Goal: Task Accomplishment & Management: Complete application form

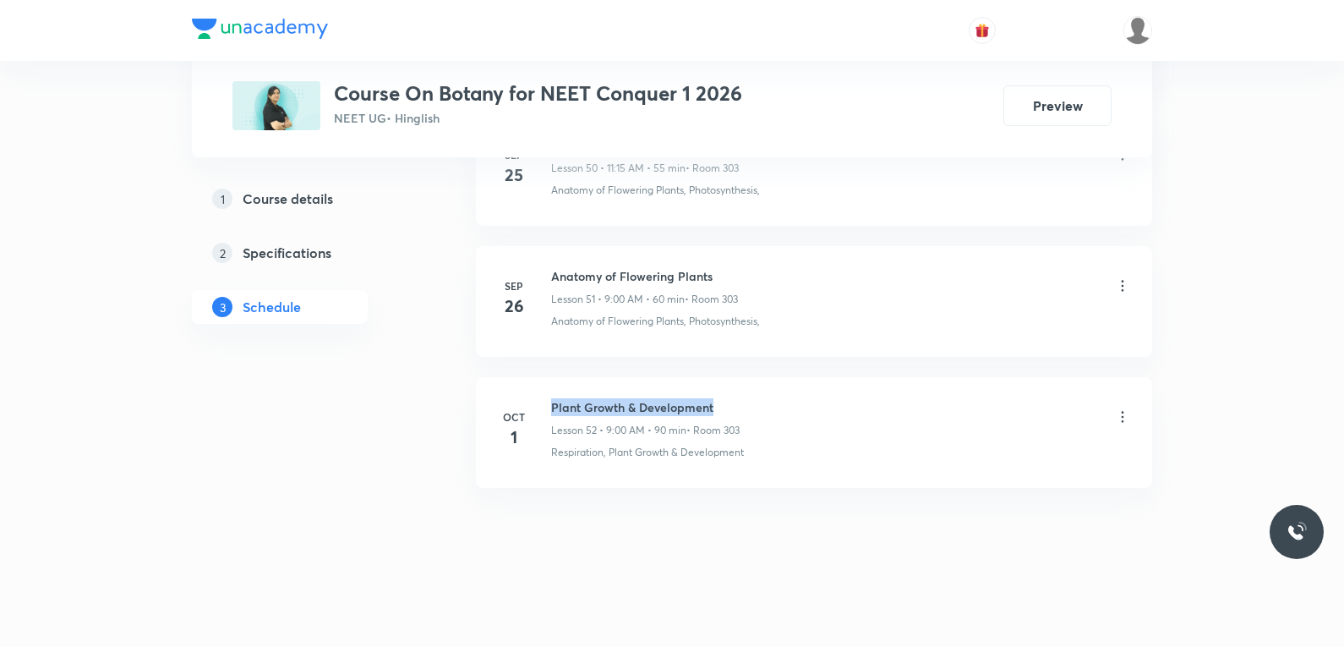
drag, startPoint x: 554, startPoint y: 409, endPoint x: 729, endPoint y: 407, distance: 175.0
click at [729, 407] on h6 "Plant Growth & Development" at bounding box center [645, 407] width 188 height 18
copy h6 "Plant Growth & Development"
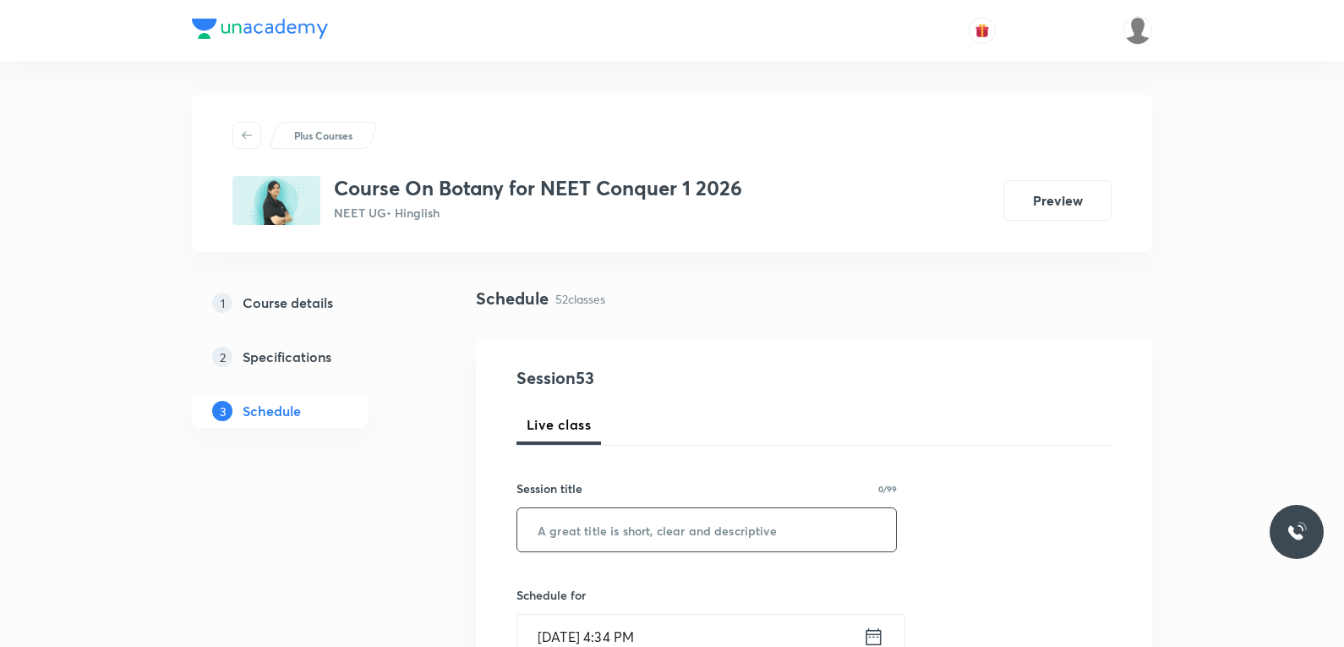
click at [732, 534] on input "text" at bounding box center [706, 529] width 379 height 43
paste input "Plant Growth & Development"
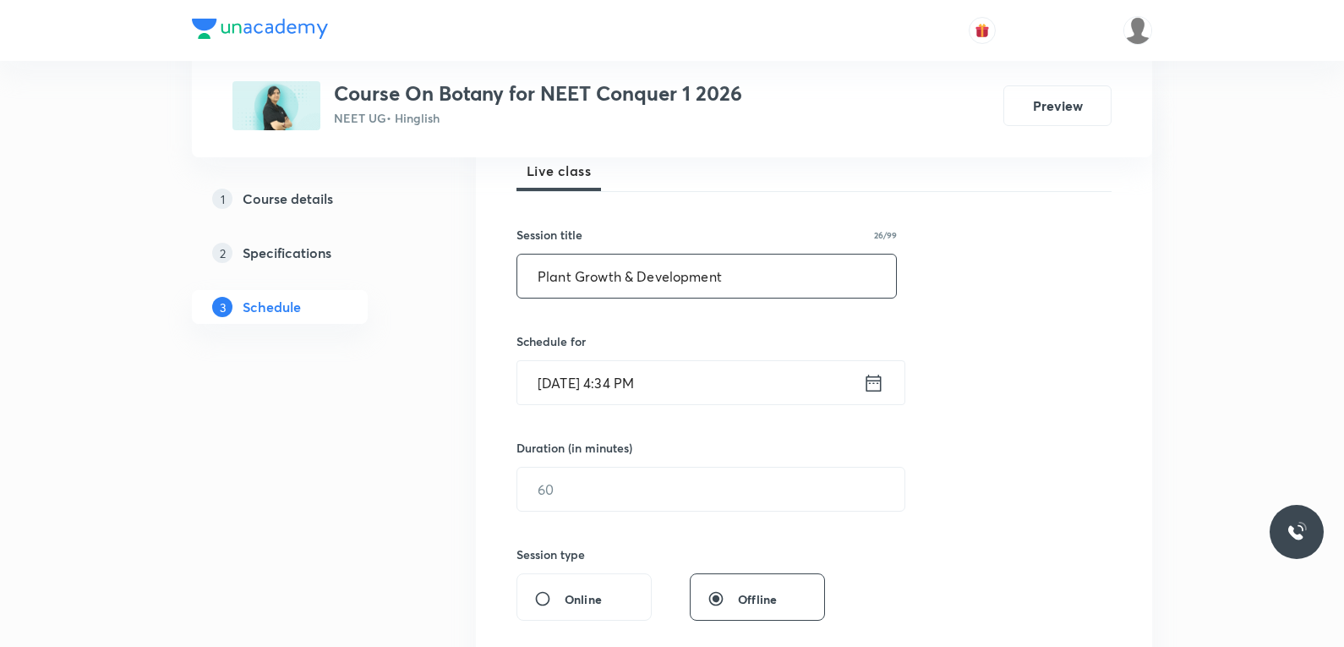
type input "Plant Growth & Development"
click at [591, 386] on input "[DATE] 4:34 PM" at bounding box center [690, 382] width 346 height 43
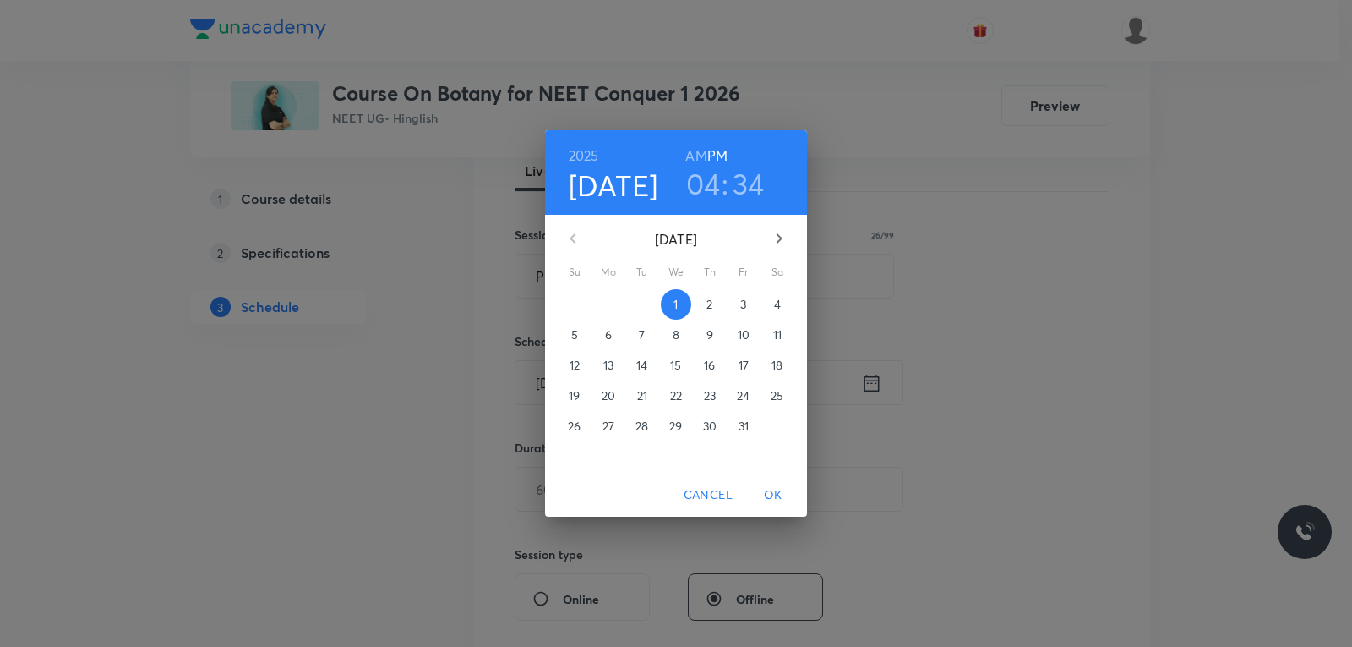
click at [742, 187] on h3 "34" at bounding box center [749, 183] width 32 height 35
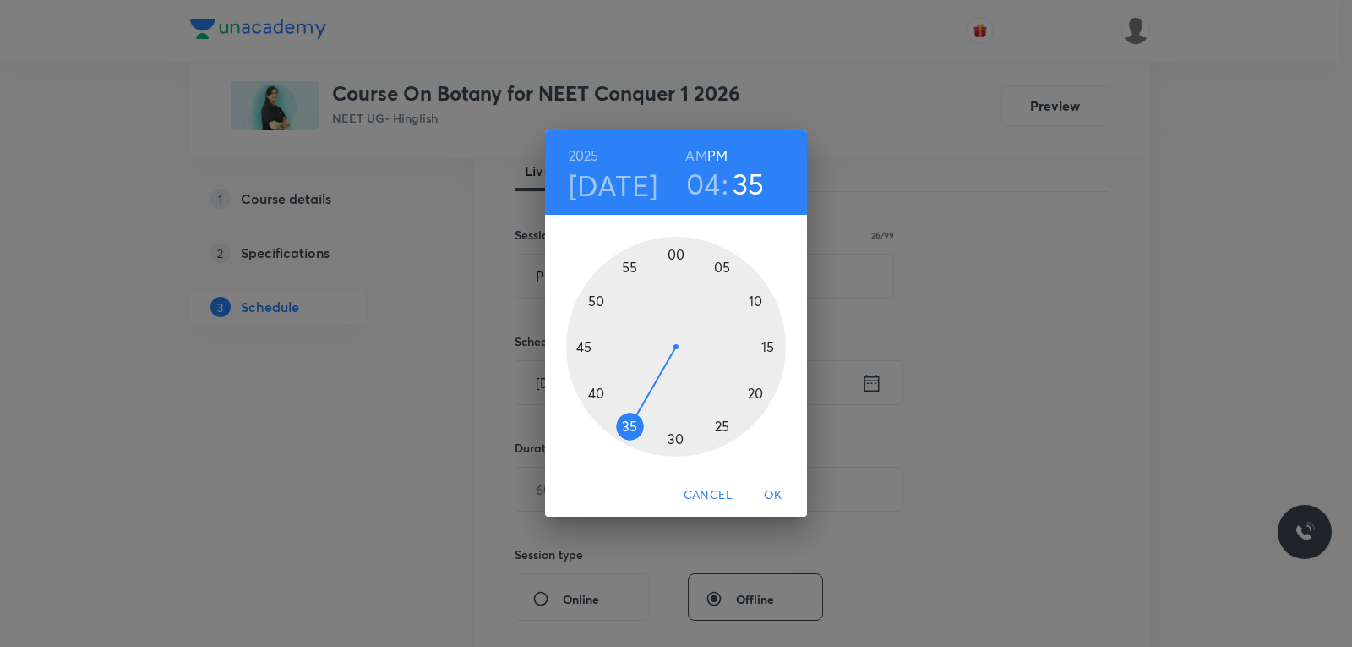
drag, startPoint x: 635, startPoint y: 430, endPoint x: 626, endPoint y: 432, distance: 8.6
click at [626, 432] on div at bounding box center [676, 347] width 220 height 220
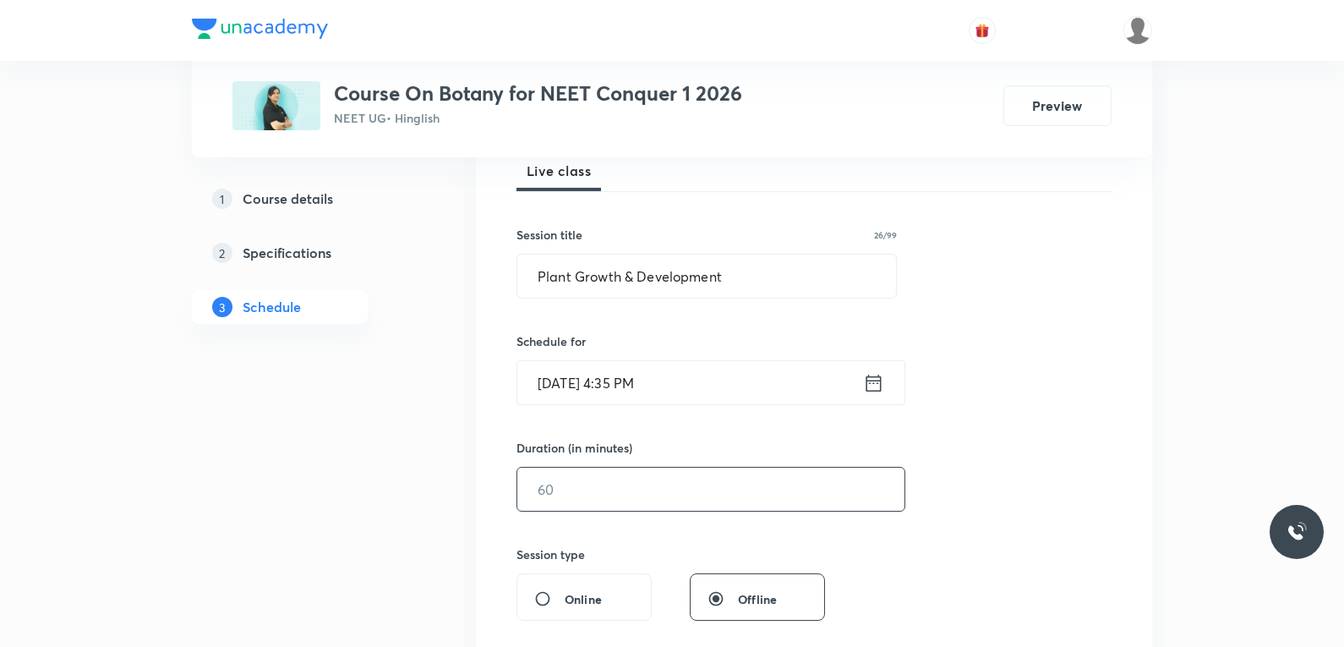
click at [591, 489] on input "text" at bounding box center [710, 488] width 387 height 43
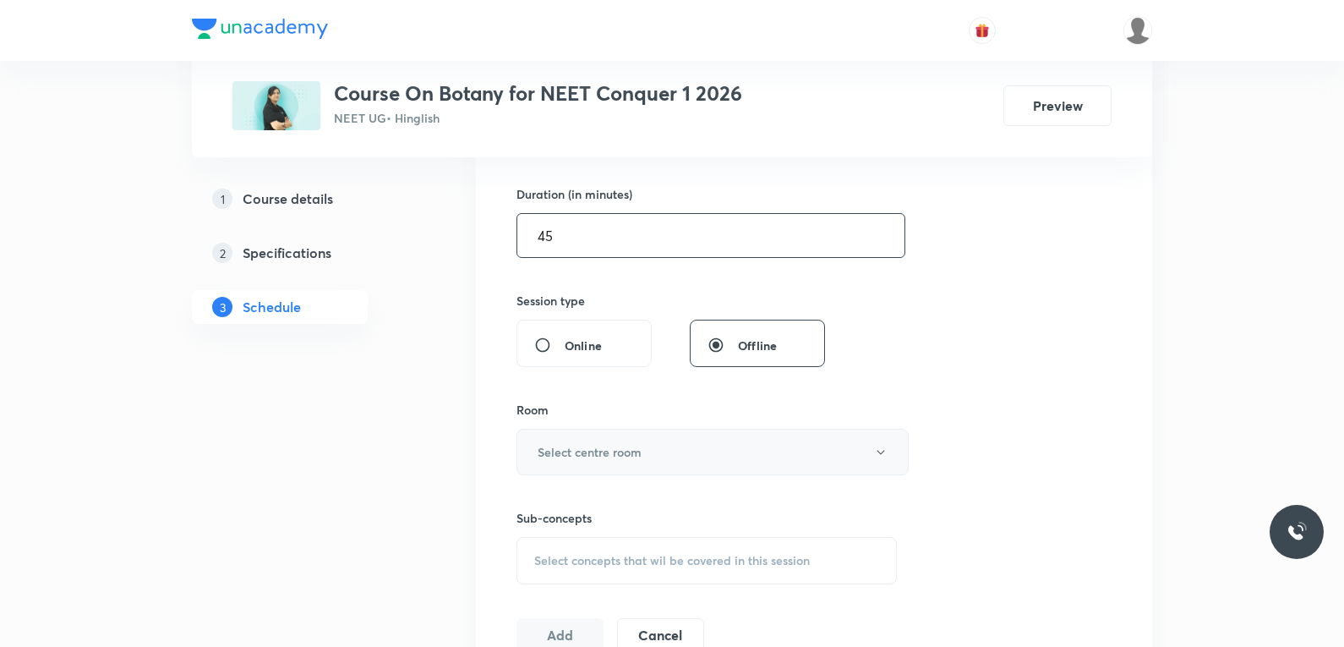
type input "45"
click at [614, 455] on h6 "Select centre room" at bounding box center [590, 452] width 104 height 18
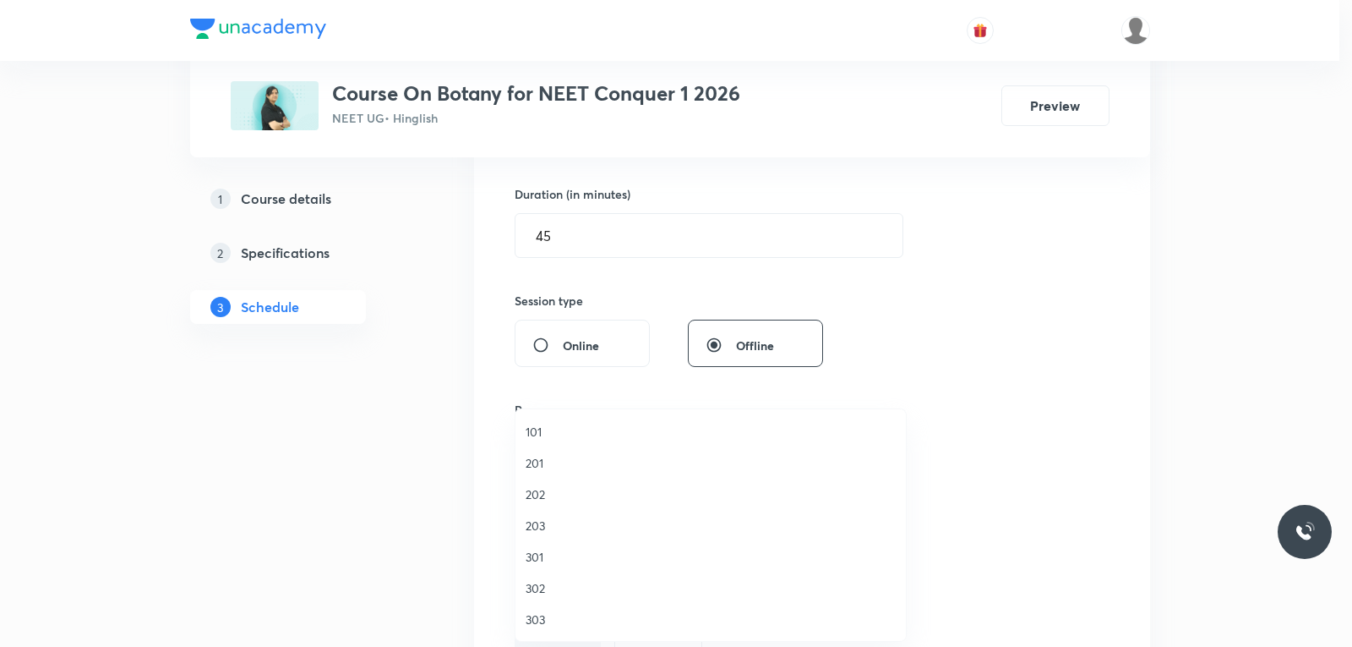
click at [554, 620] on span "303" at bounding box center [711, 619] width 370 height 18
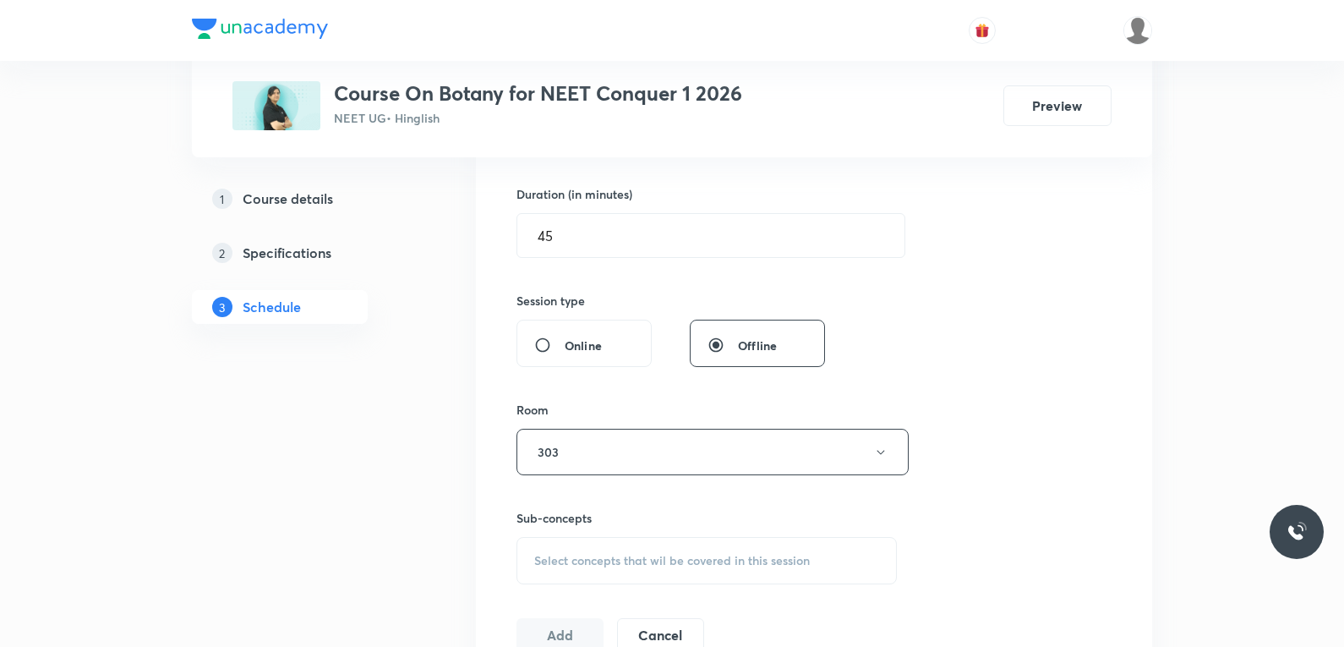
scroll to position [676, 0]
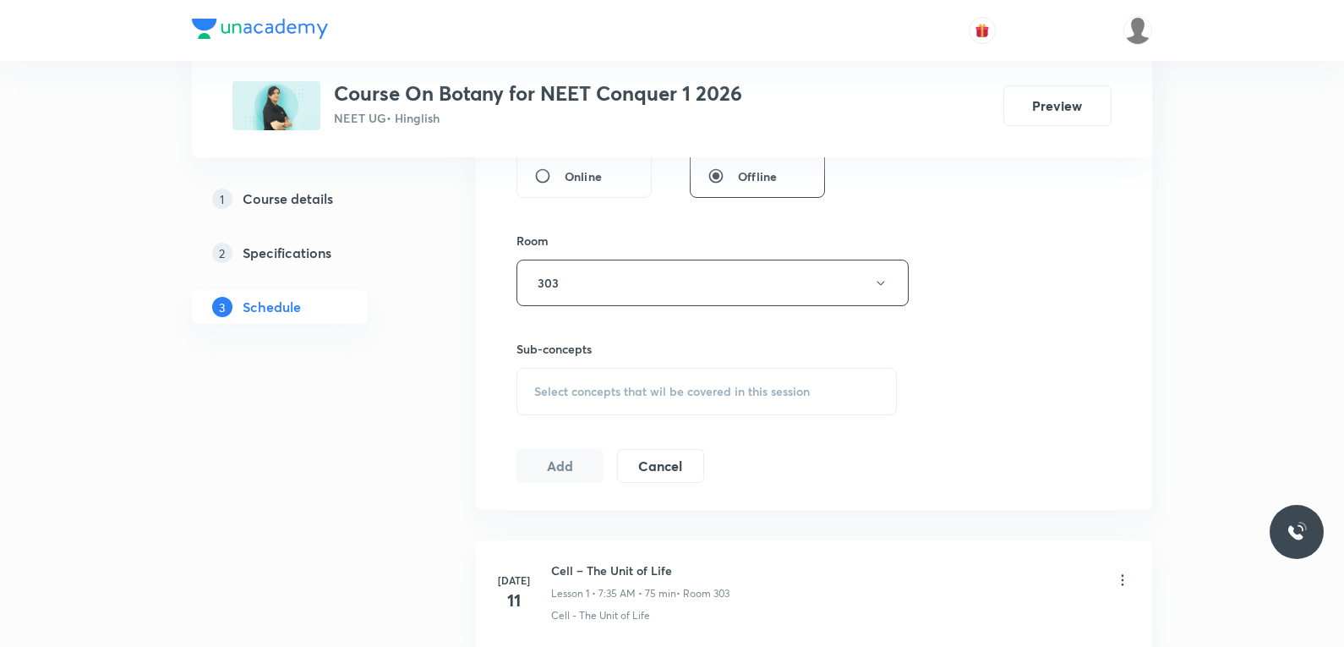
click at [718, 378] on div "Select concepts that wil be covered in this session" at bounding box center [706, 391] width 380 height 47
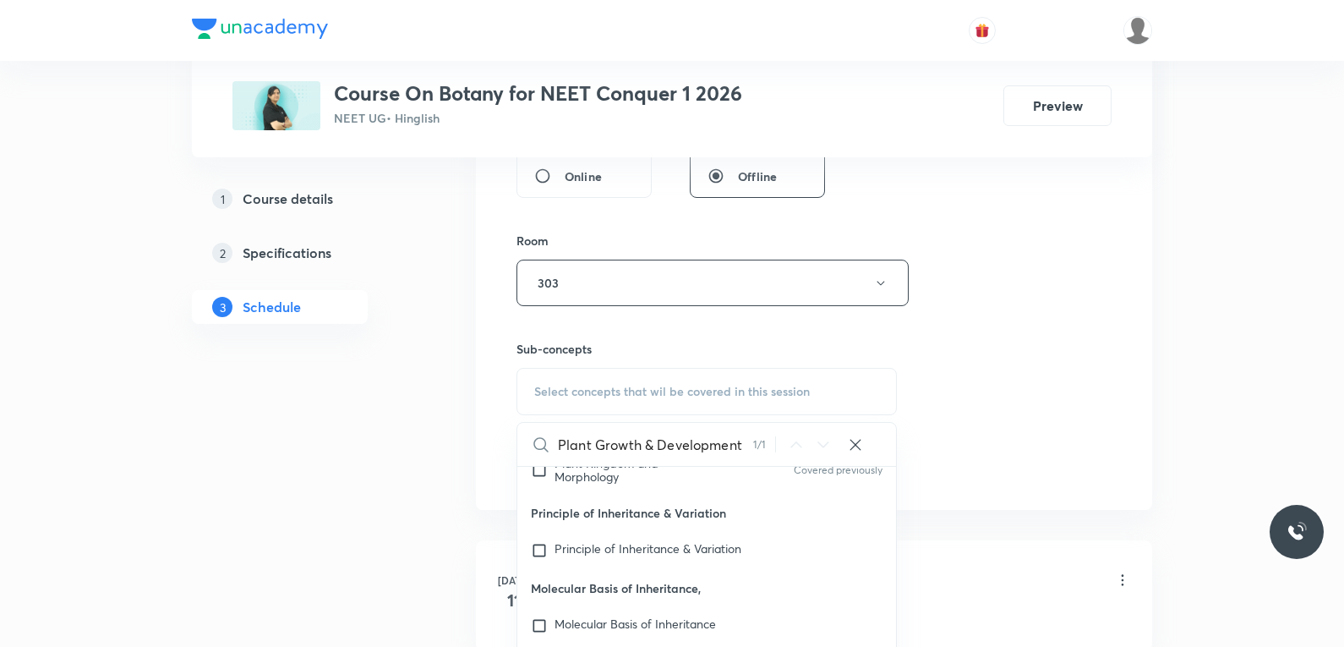
scroll to position [845, 0]
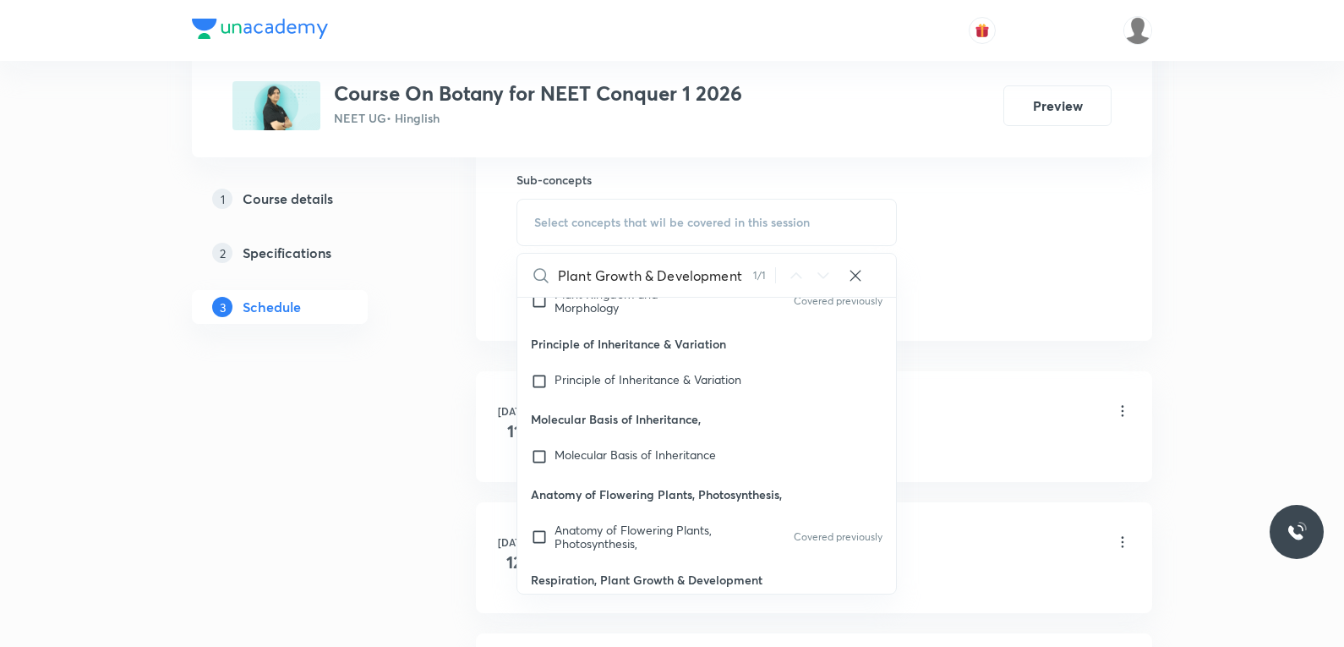
type input "Plant Growth & Development"
click at [680, 607] on mark "Plant Growth & Development" at bounding box center [627, 622] width 146 height 30
checkbox input "true"
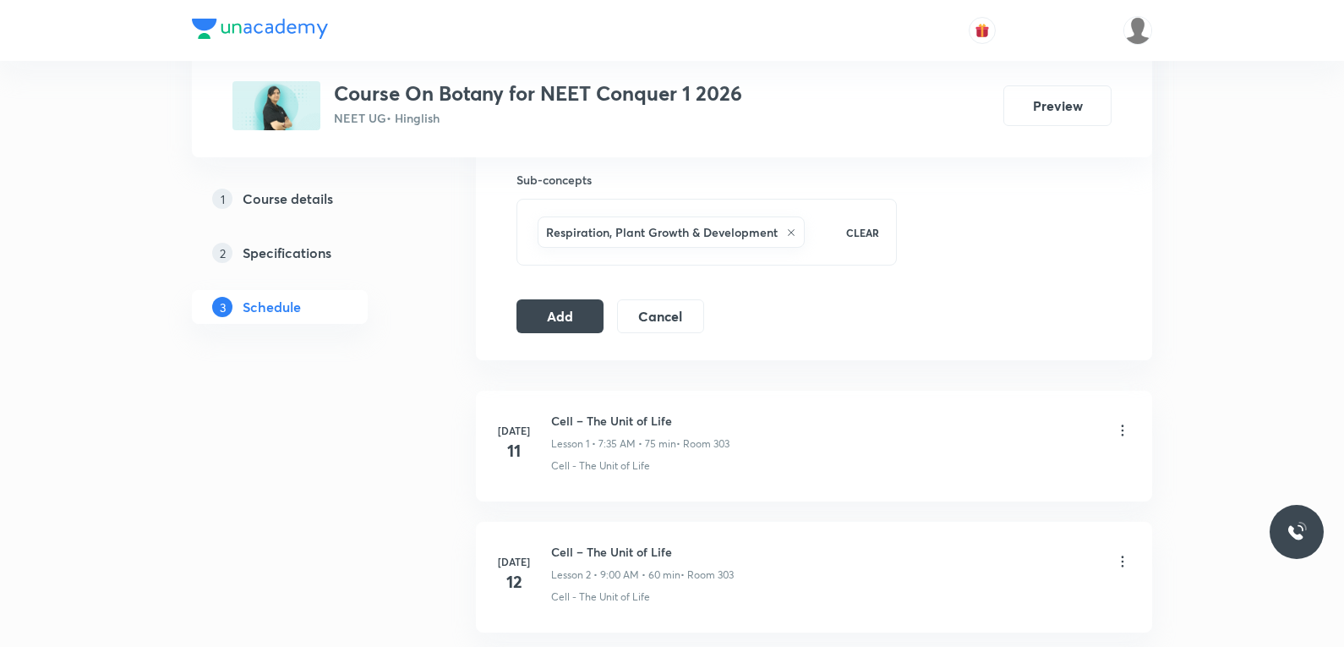
click at [582, 316] on button "Add" at bounding box center [559, 315] width 87 height 34
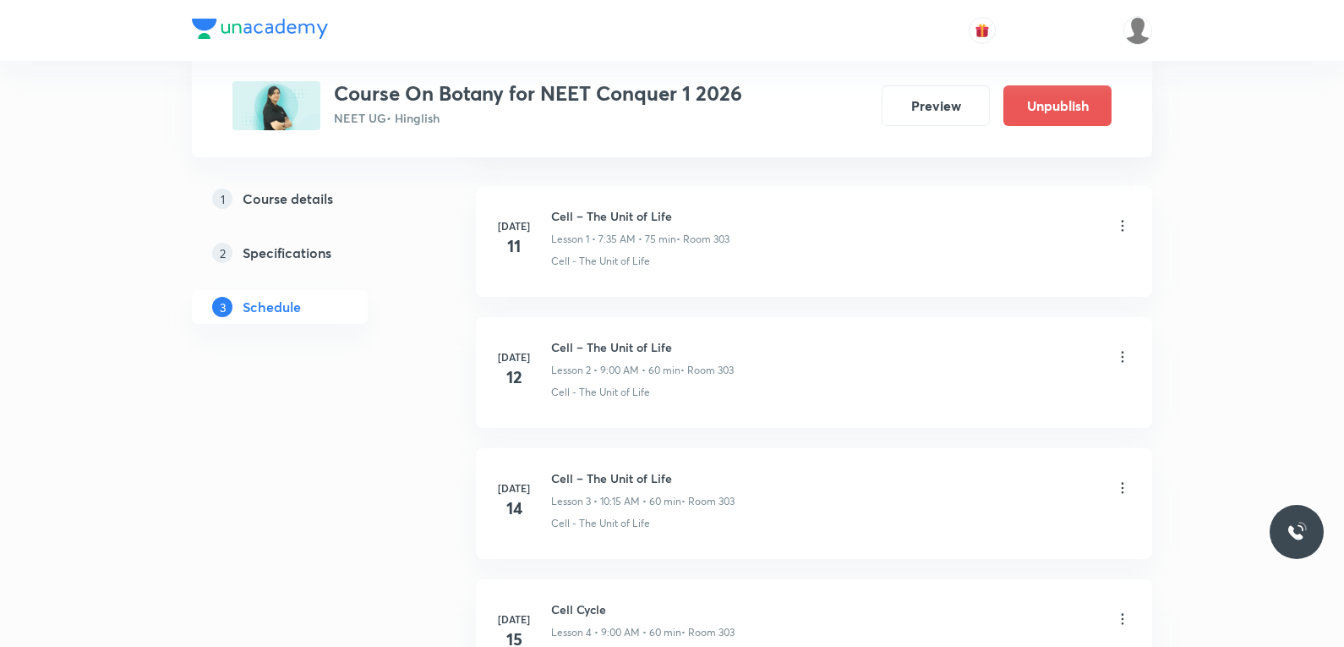
scroll to position [0, 0]
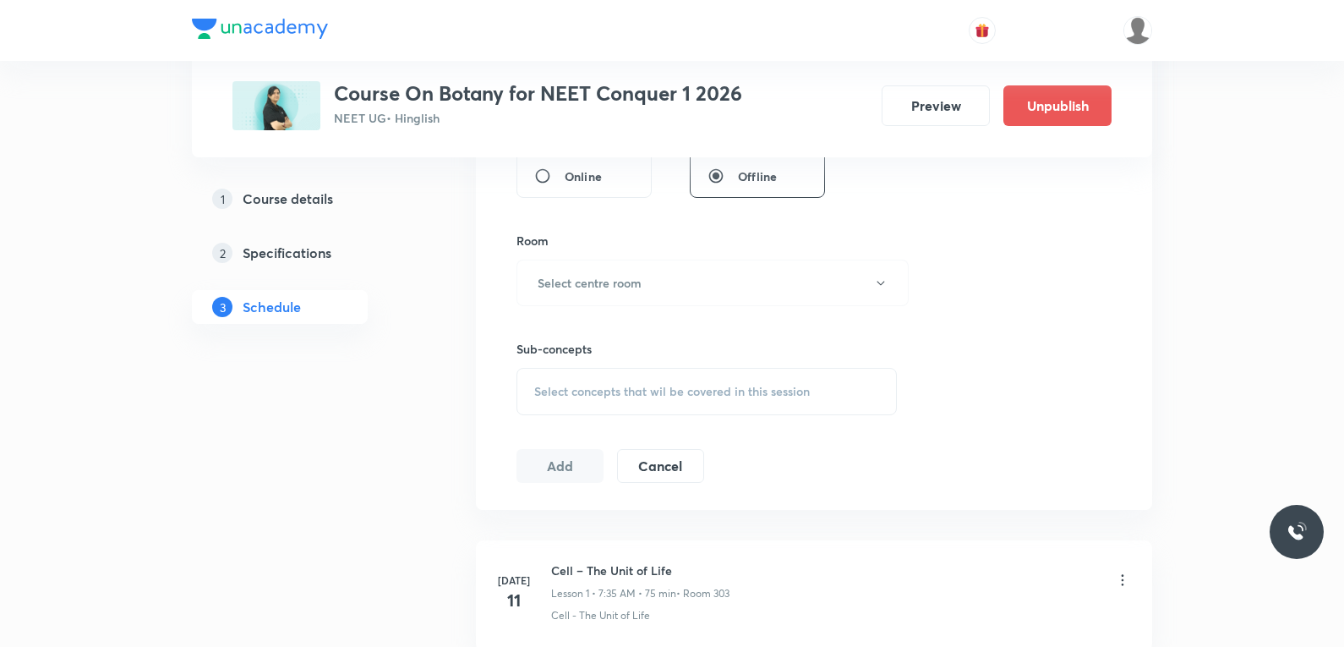
scroll to position [7652, 0]
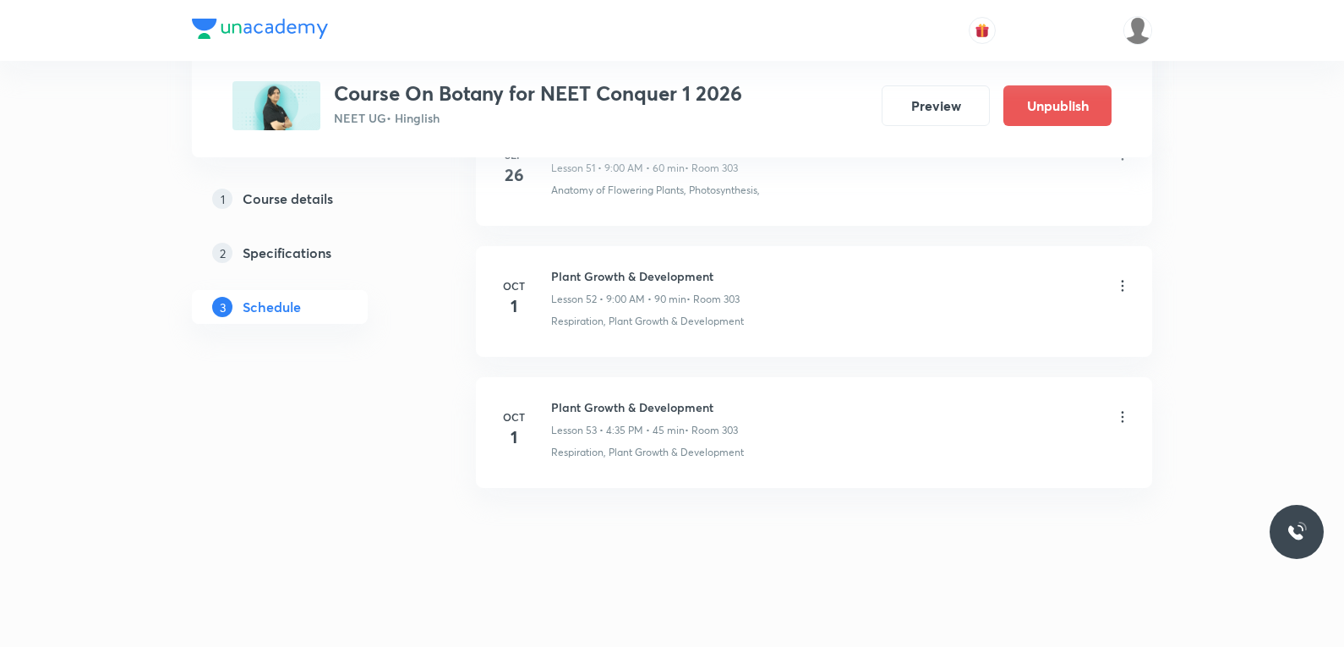
click at [1123, 417] on icon at bounding box center [1123, 416] width 3 height 11
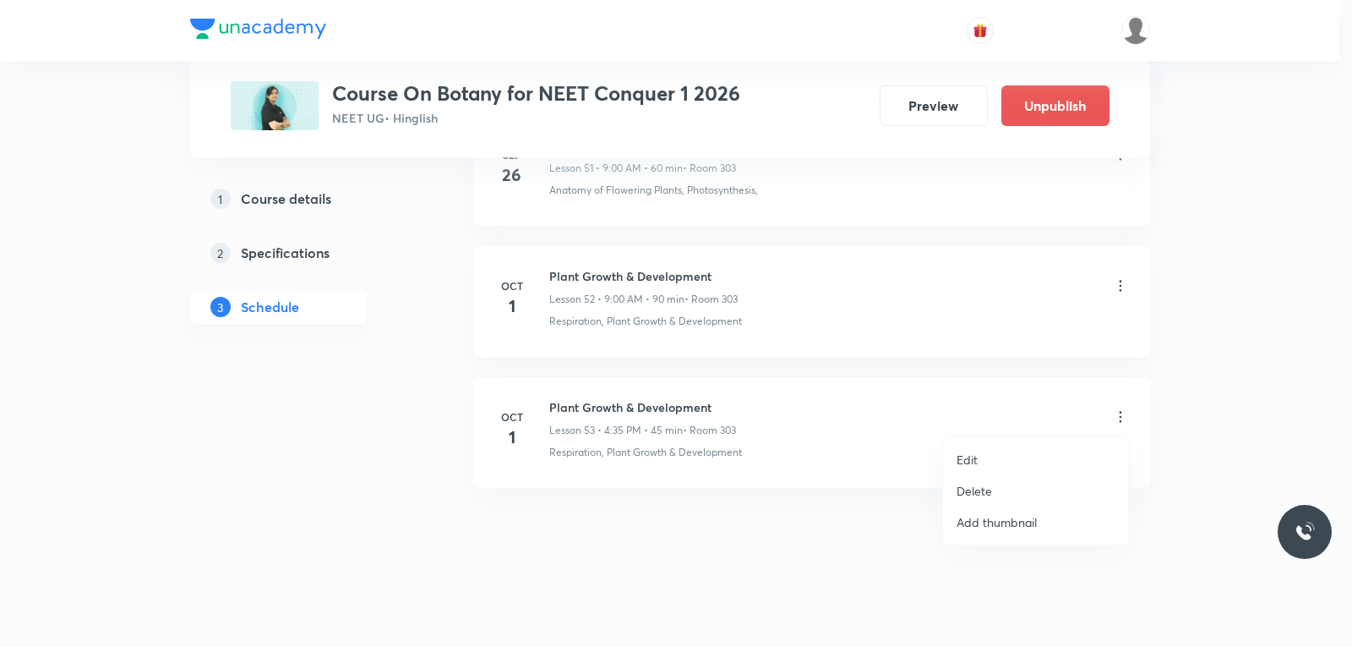
click at [1002, 490] on li "Delete" at bounding box center [1035, 490] width 185 height 31
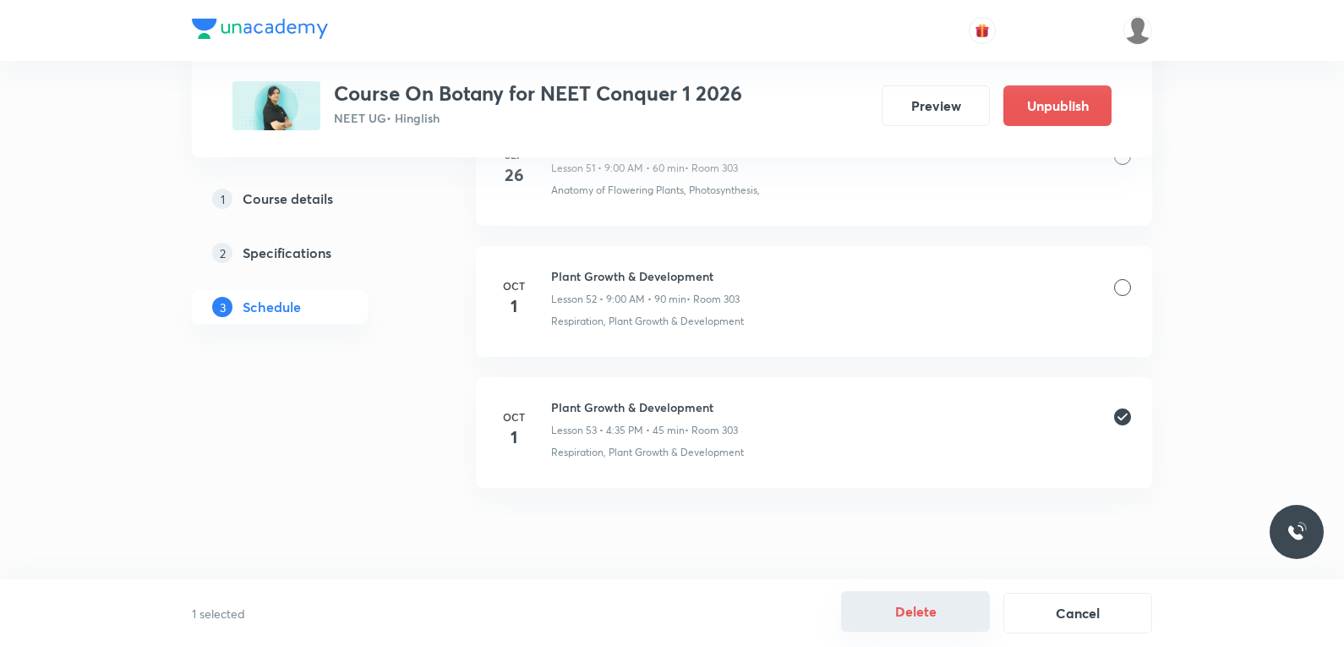
click at [949, 605] on button "Delete" at bounding box center [915, 611] width 149 height 41
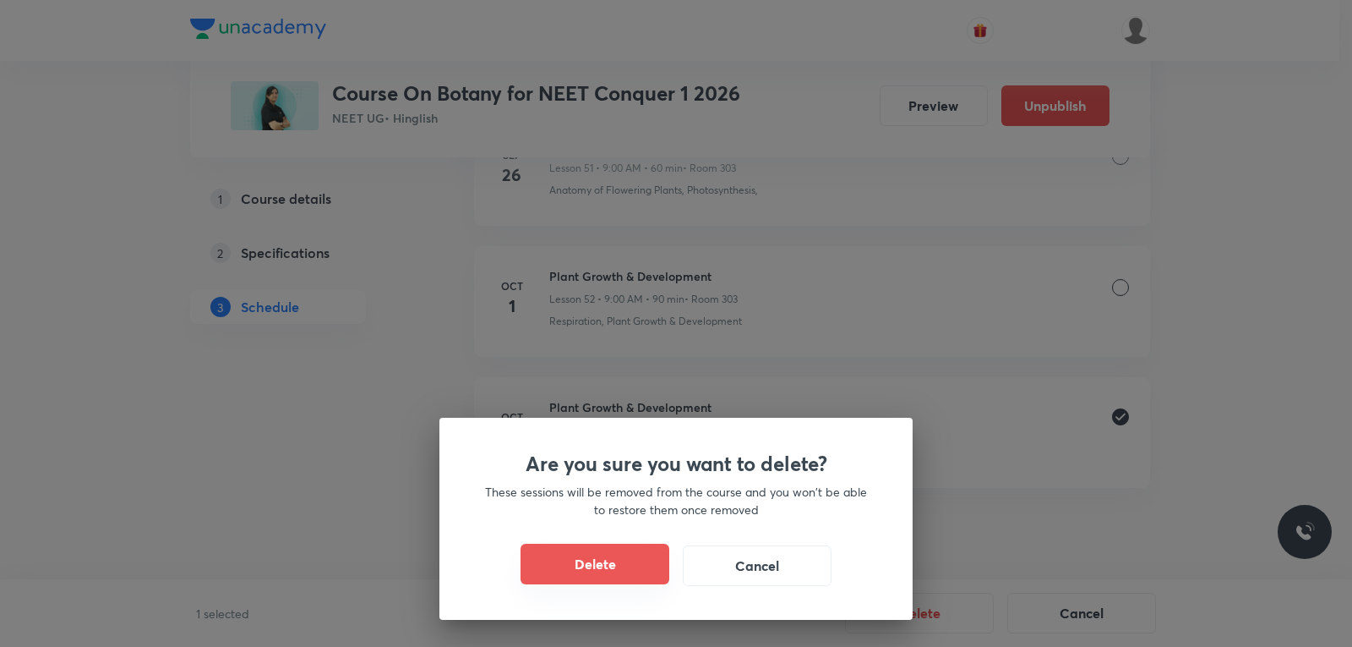
click at [653, 564] on button "Delete" at bounding box center [595, 563] width 149 height 41
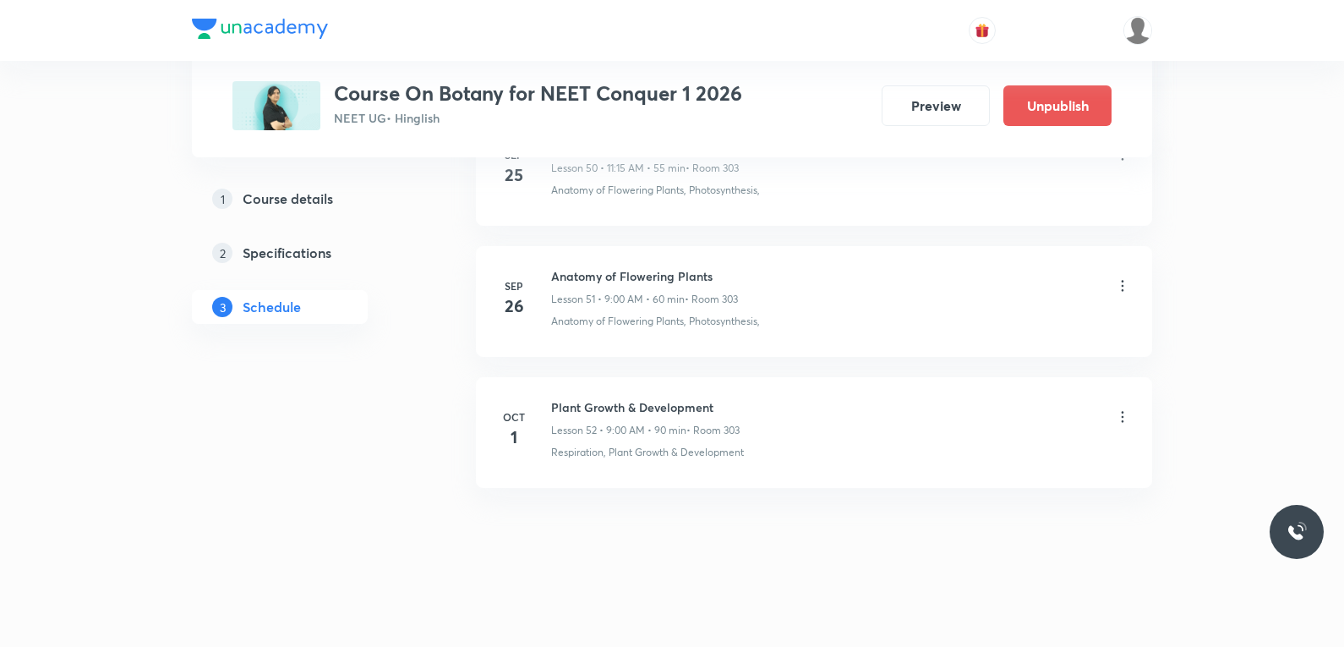
scroll to position [7521, 0]
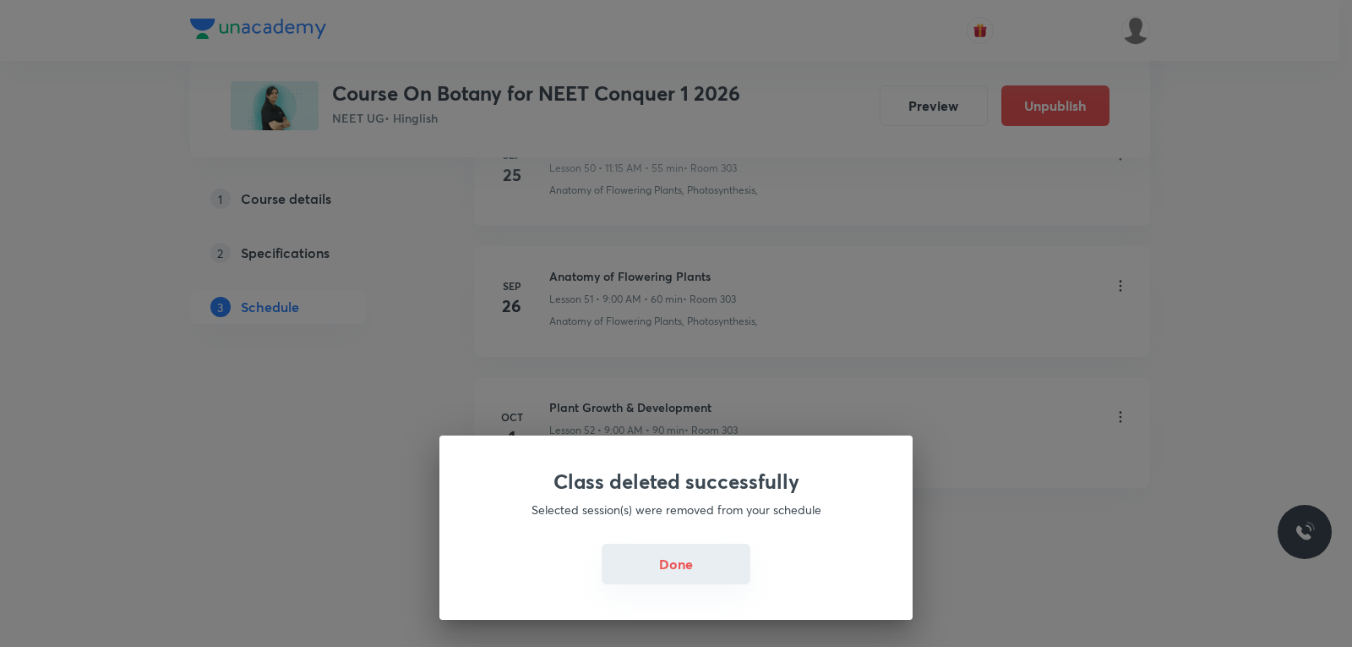
click at [668, 565] on button "Done" at bounding box center [676, 563] width 149 height 41
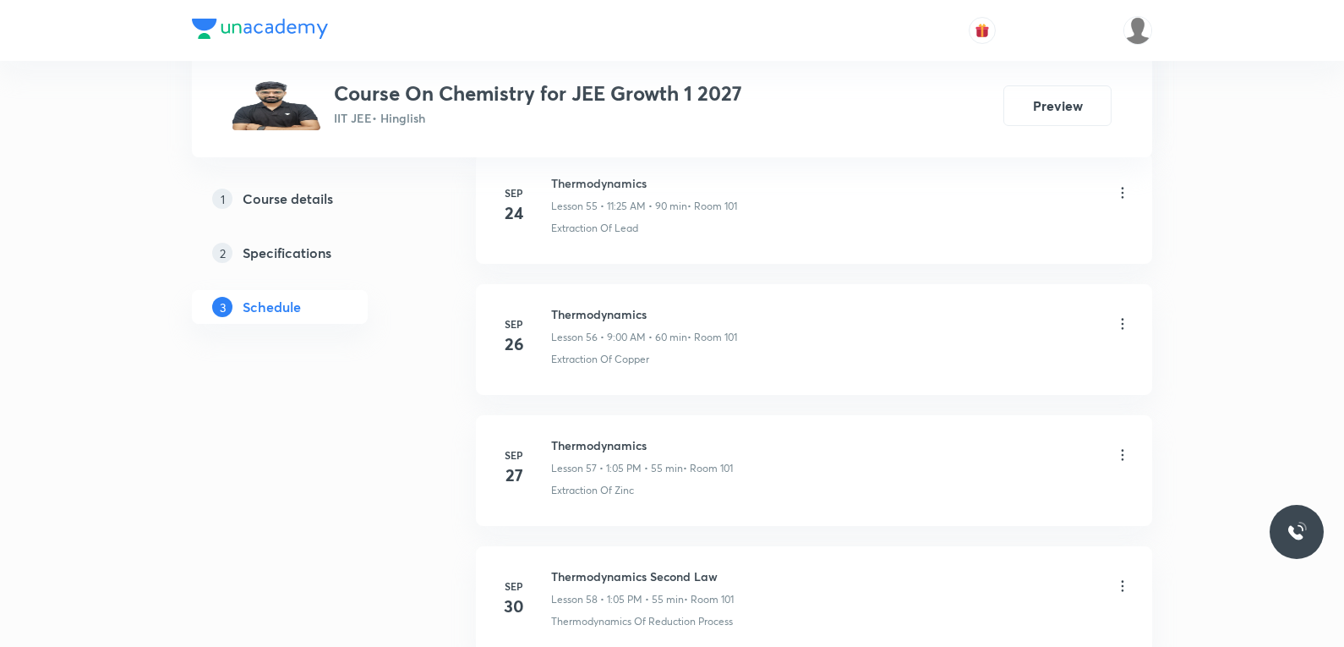
scroll to position [8307, 0]
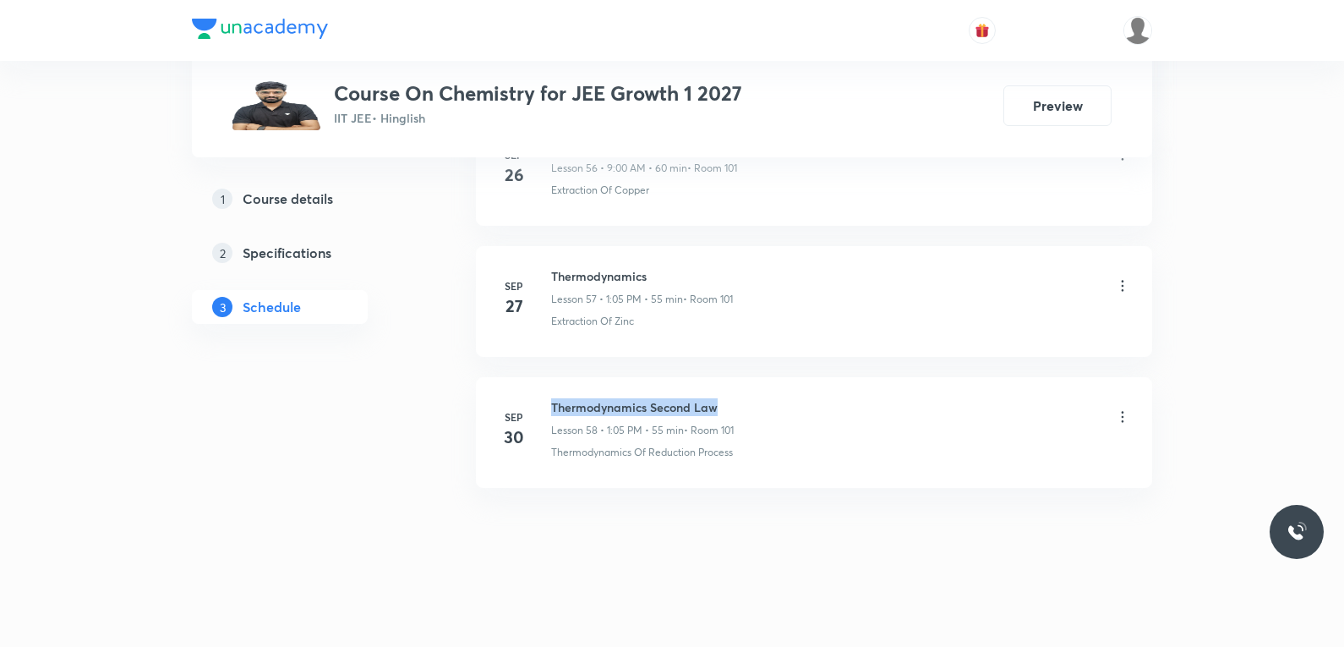
drag, startPoint x: 554, startPoint y: 409, endPoint x: 740, endPoint y: 403, distance: 186.0
click at [740, 403] on div "Thermodynamics Second Law Lesson 58 • 1:05 PM • 55 min • Room 101" at bounding box center [841, 418] width 580 height 40
click at [734, 406] on h6 "Thermodynamics Second Law" at bounding box center [642, 407] width 183 height 18
drag, startPoint x: 552, startPoint y: 407, endPoint x: 722, endPoint y: 405, distance: 169.9
click at [722, 405] on h6 "Thermodynamics Second Law" at bounding box center [642, 407] width 183 height 18
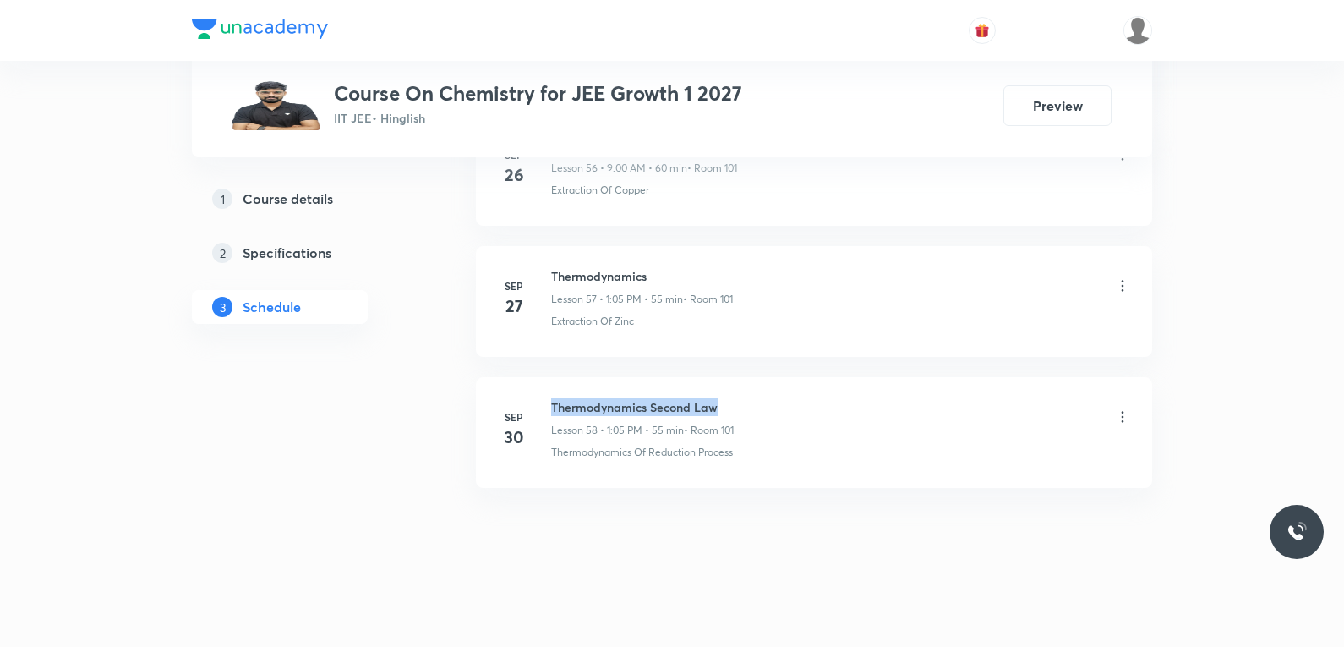
copy h6 "Thermodynamics Second Law"
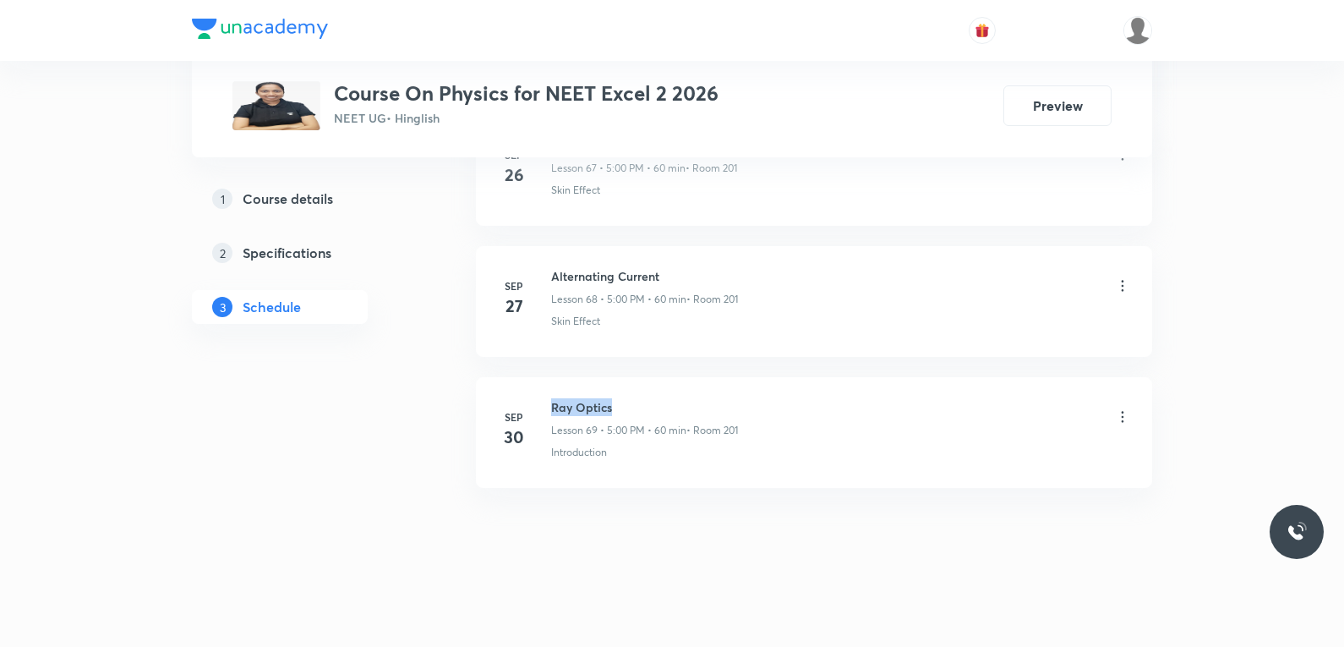
drag, startPoint x: 554, startPoint y: 407, endPoint x: 702, endPoint y: 403, distance: 148.0
click at [702, 403] on h6 "Ray Optics" at bounding box center [644, 407] width 187 height 18
copy h6 "Ray Optics"
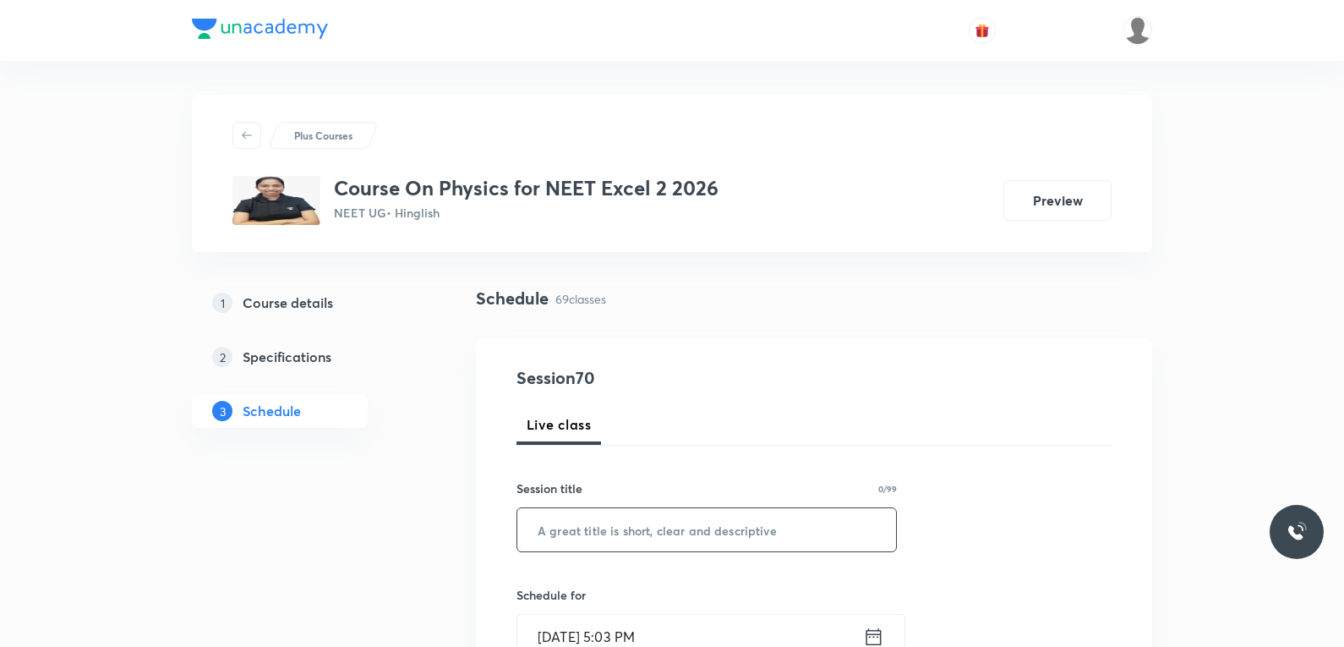
click at [677, 530] on input "text" at bounding box center [706, 529] width 379 height 43
paste input "Ray Optics"
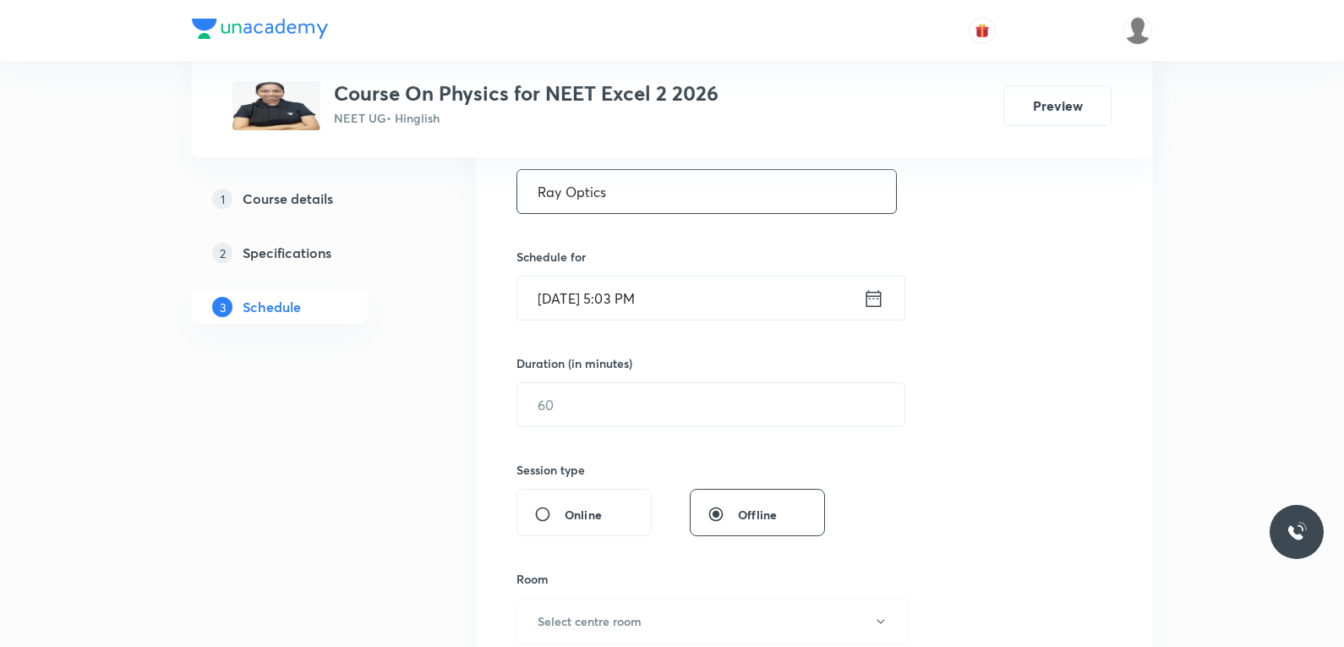
type input "Ray Optics"
click at [653, 308] on input "Oct 1, 2025, 5:03 PM" at bounding box center [690, 297] width 346 height 43
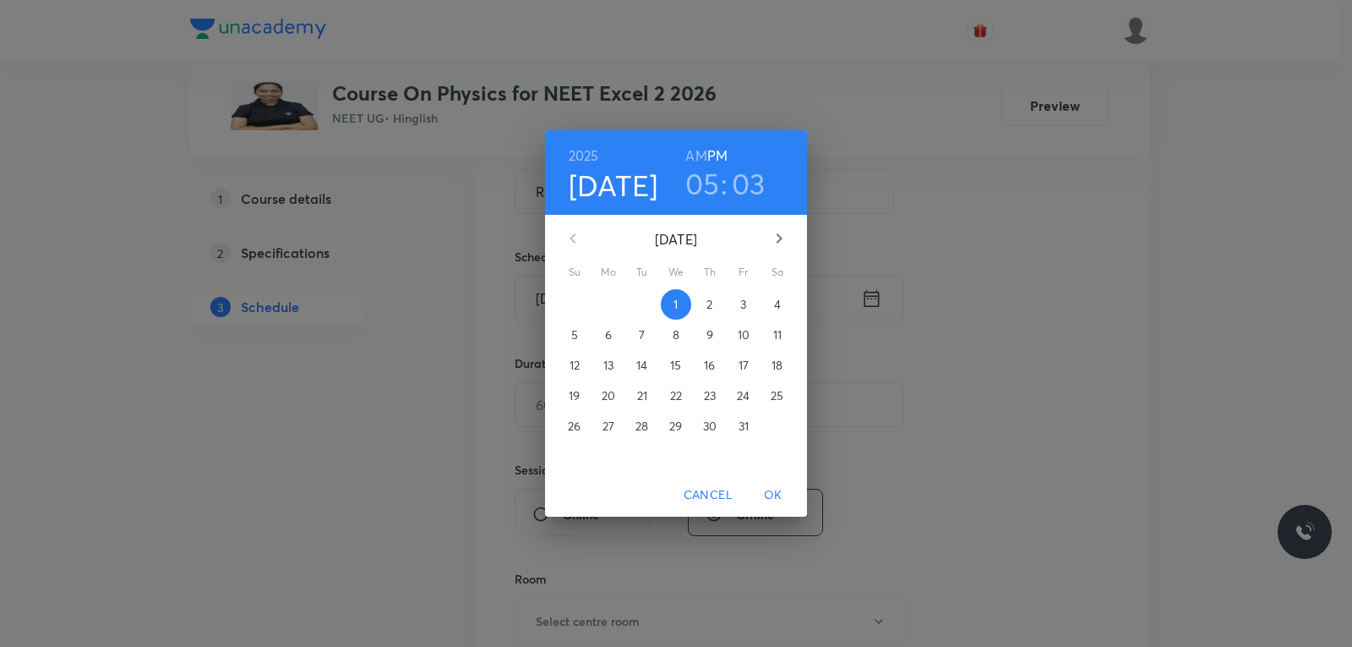
click at [757, 187] on h3 "03" at bounding box center [749, 183] width 34 height 35
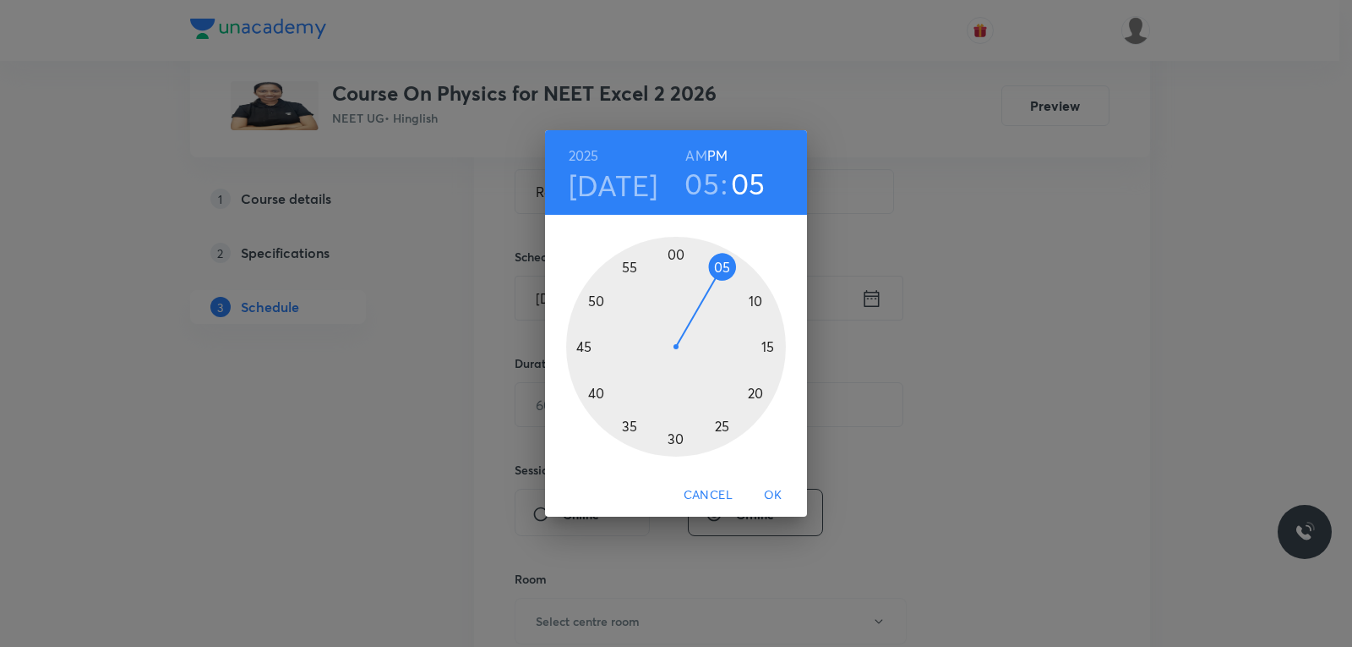
click at [720, 264] on div at bounding box center [676, 347] width 220 height 220
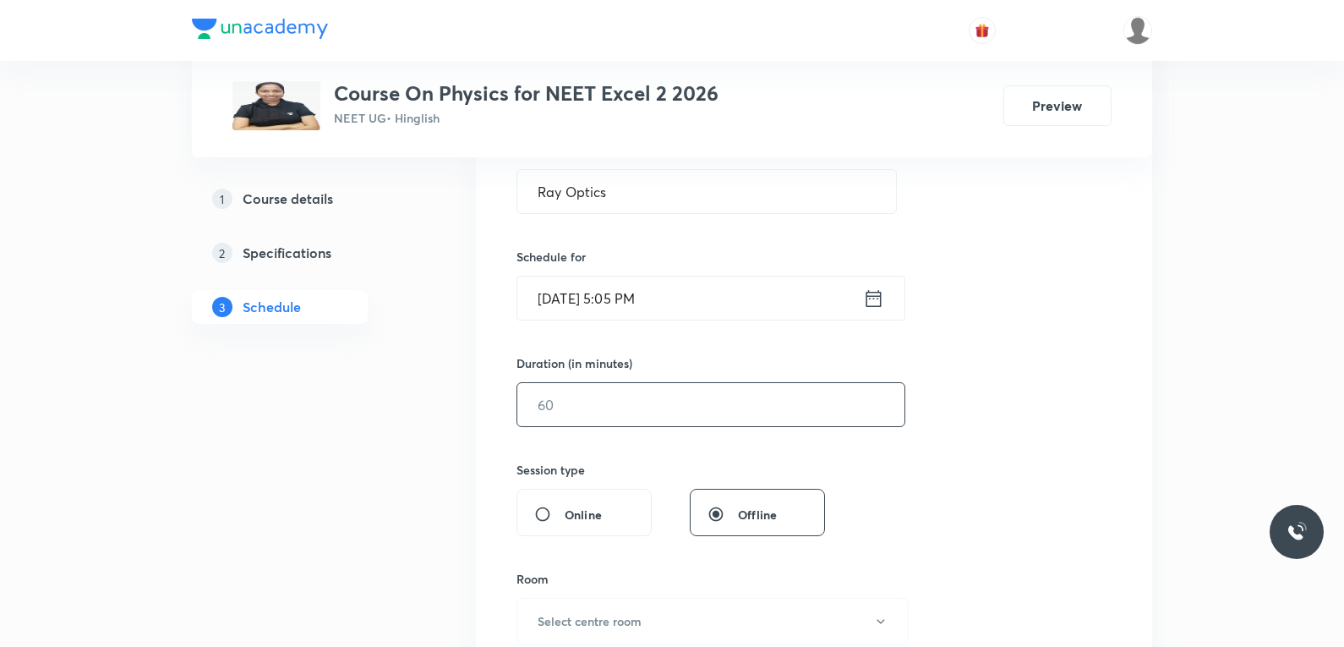
click at [610, 407] on input "text" at bounding box center [710, 404] width 387 height 43
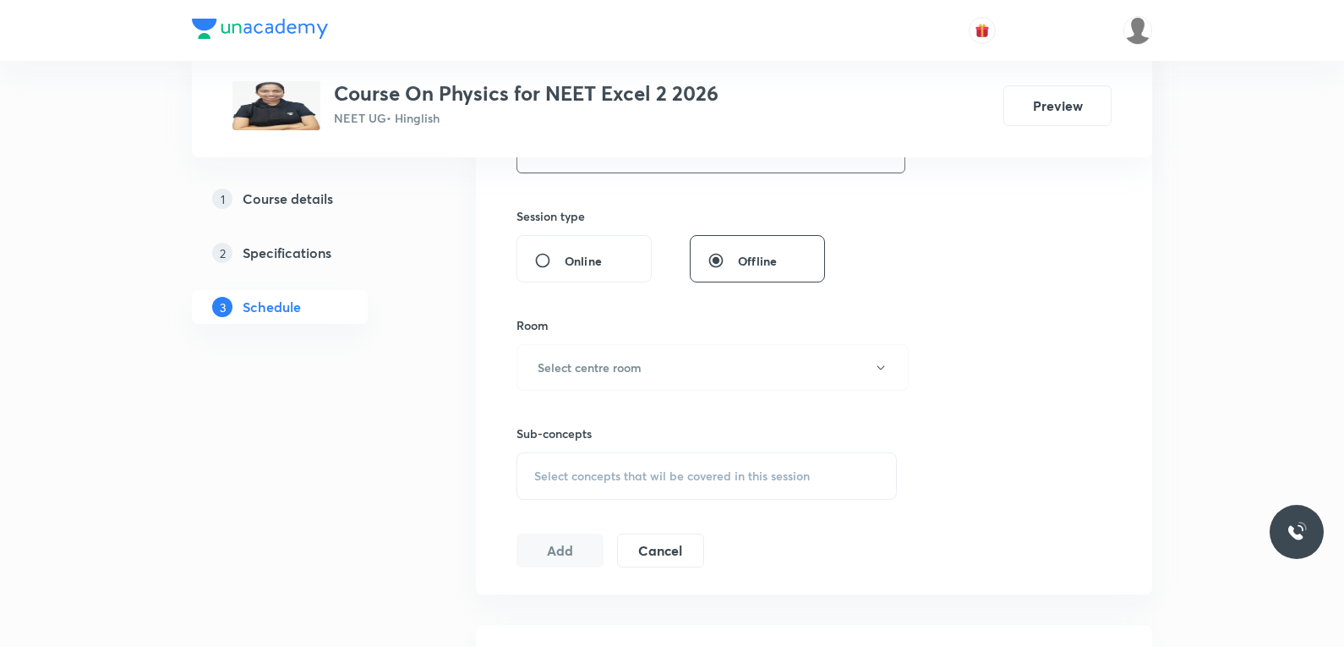
scroll to position [676, 0]
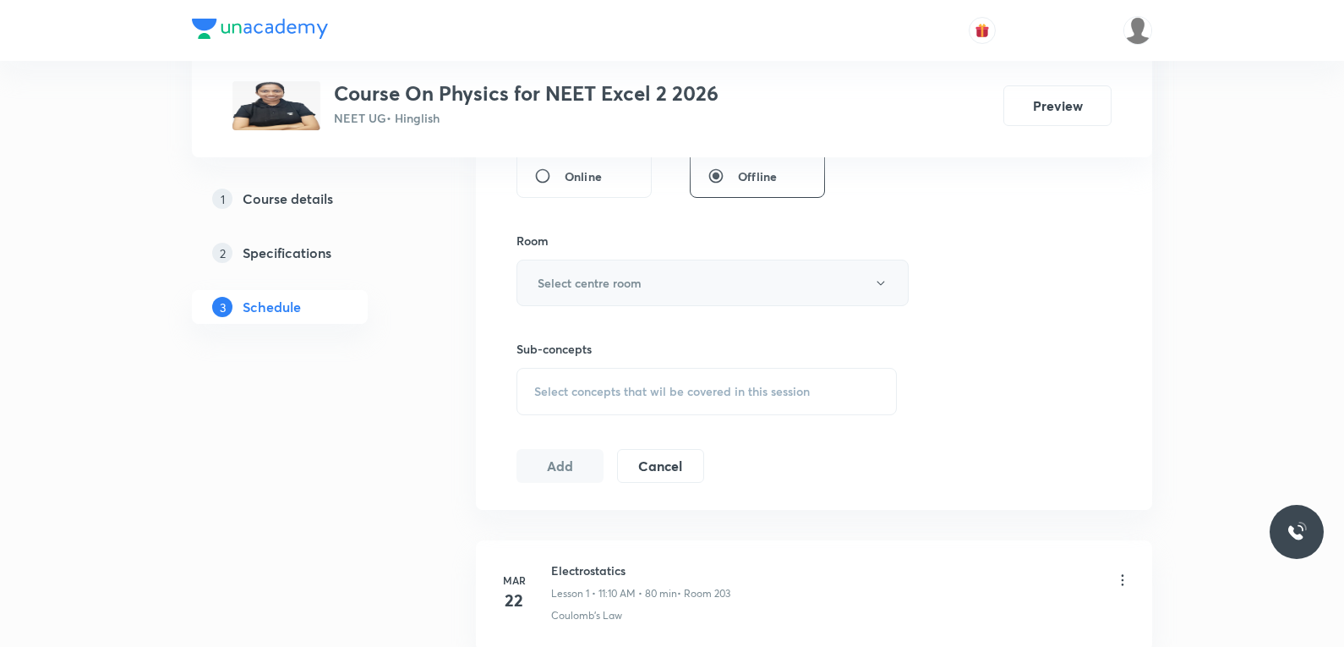
type input "55"
click at [693, 285] on button "Select centre room" at bounding box center [712, 282] width 392 height 46
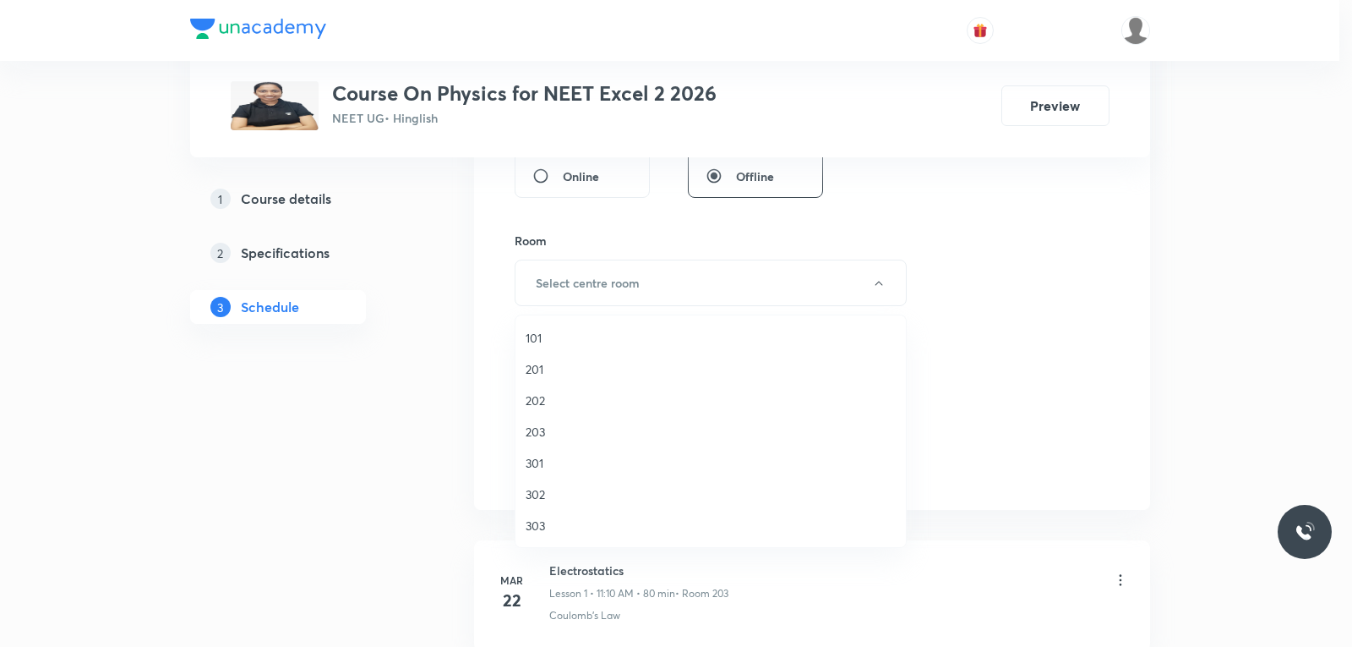
click at [560, 374] on span "201" at bounding box center [711, 369] width 370 height 18
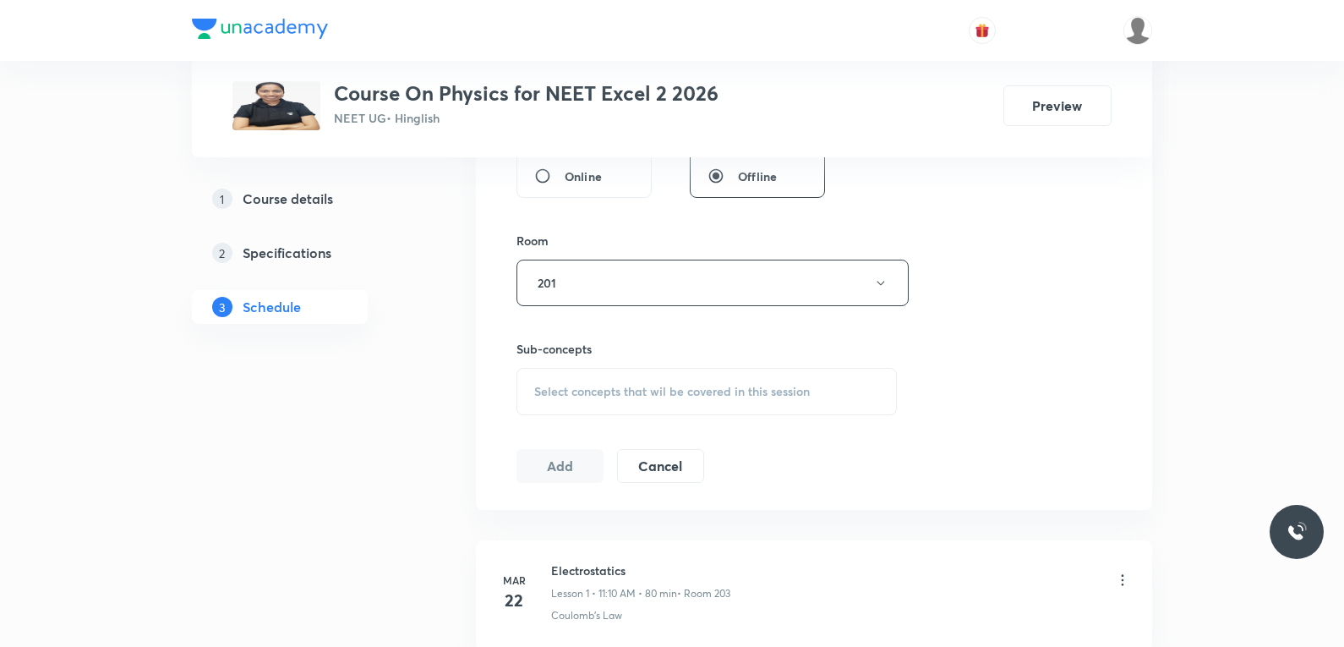
click at [603, 385] on span "Select concepts that wil be covered in this session" at bounding box center [672, 392] width 276 height 14
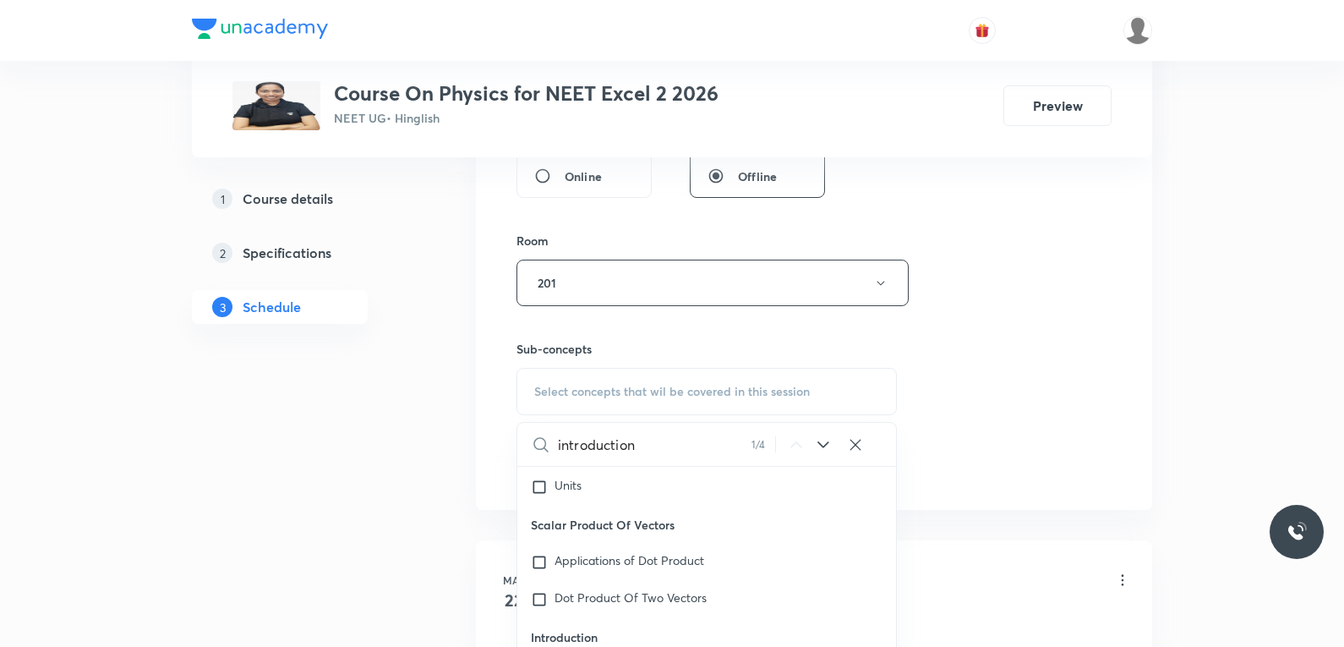
scroll to position [1014, 0]
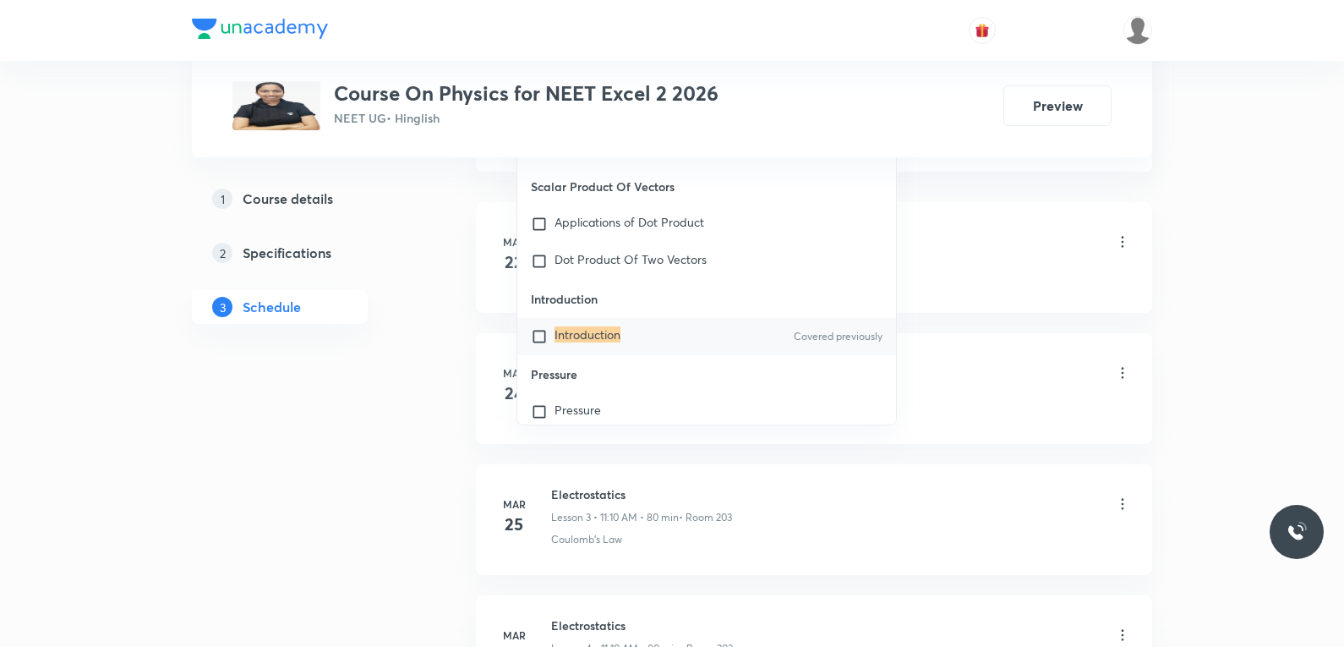
type input "introduction"
click at [592, 342] on mark "Introduction" at bounding box center [587, 334] width 66 height 16
checkbox input "true"
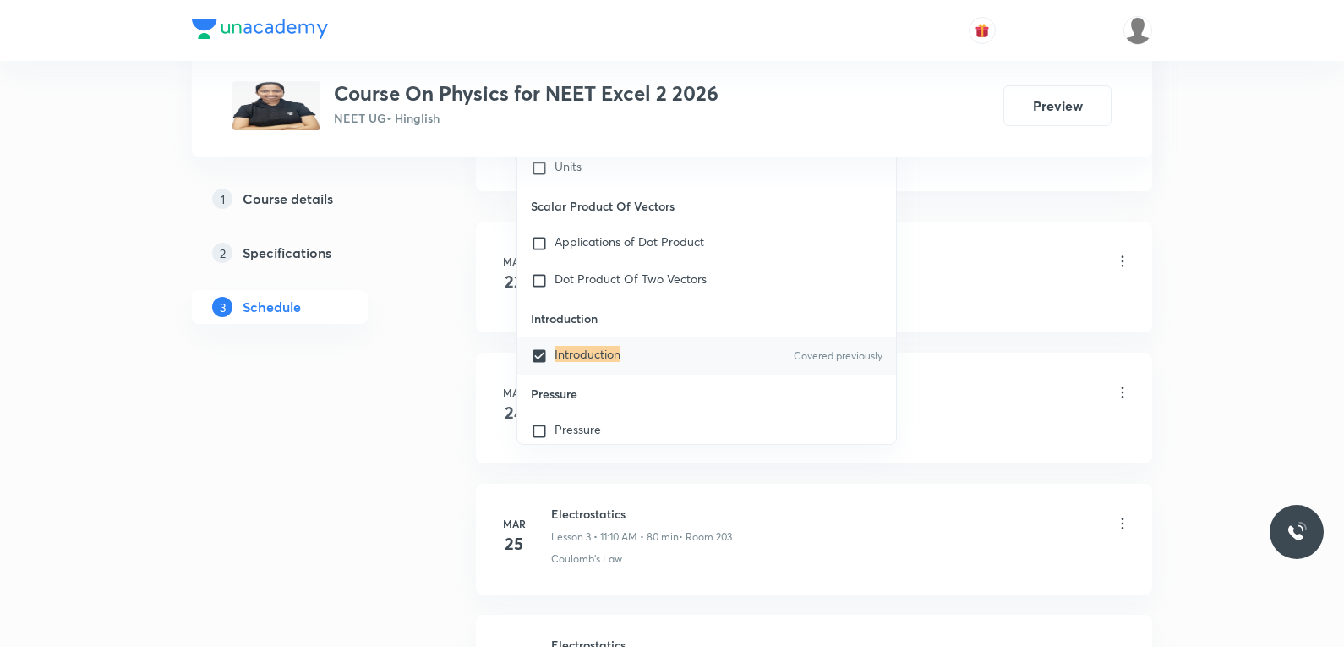
click at [1068, 224] on li "Mar 22 Electrostatics Lesson 1 • 11:10 AM • 80 min • Room 203 Coulomb's Law" at bounding box center [814, 276] width 676 height 111
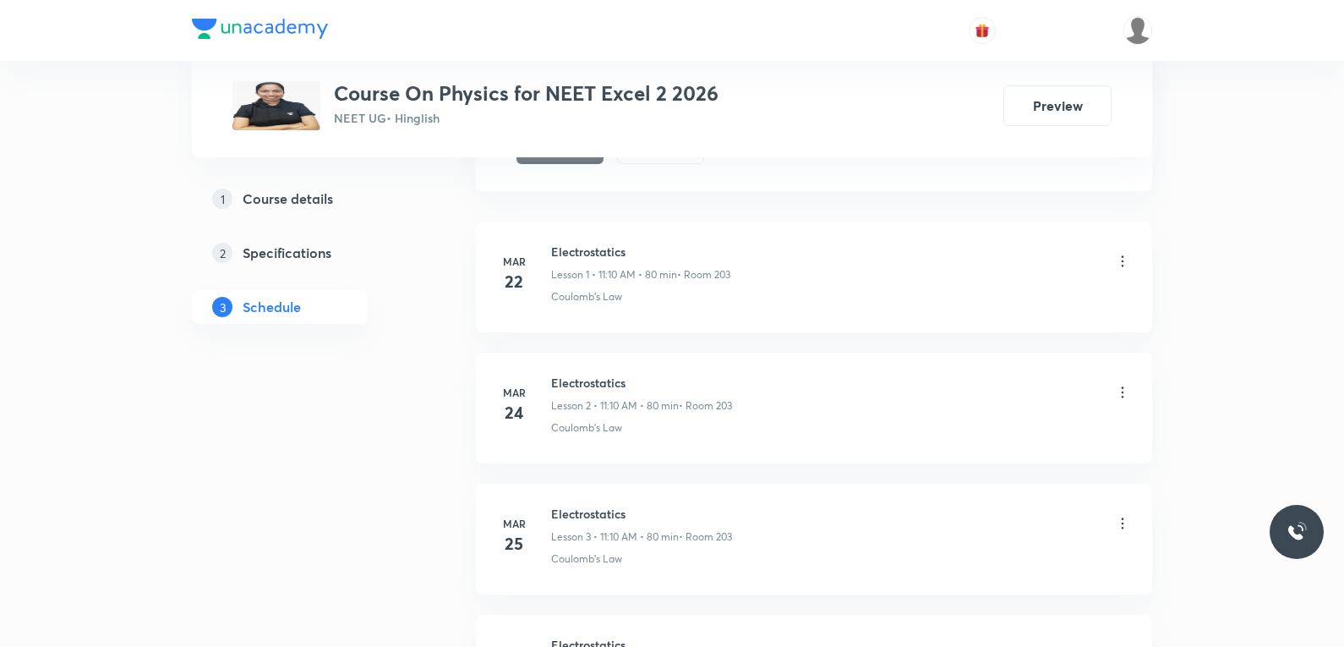
scroll to position [761, 0]
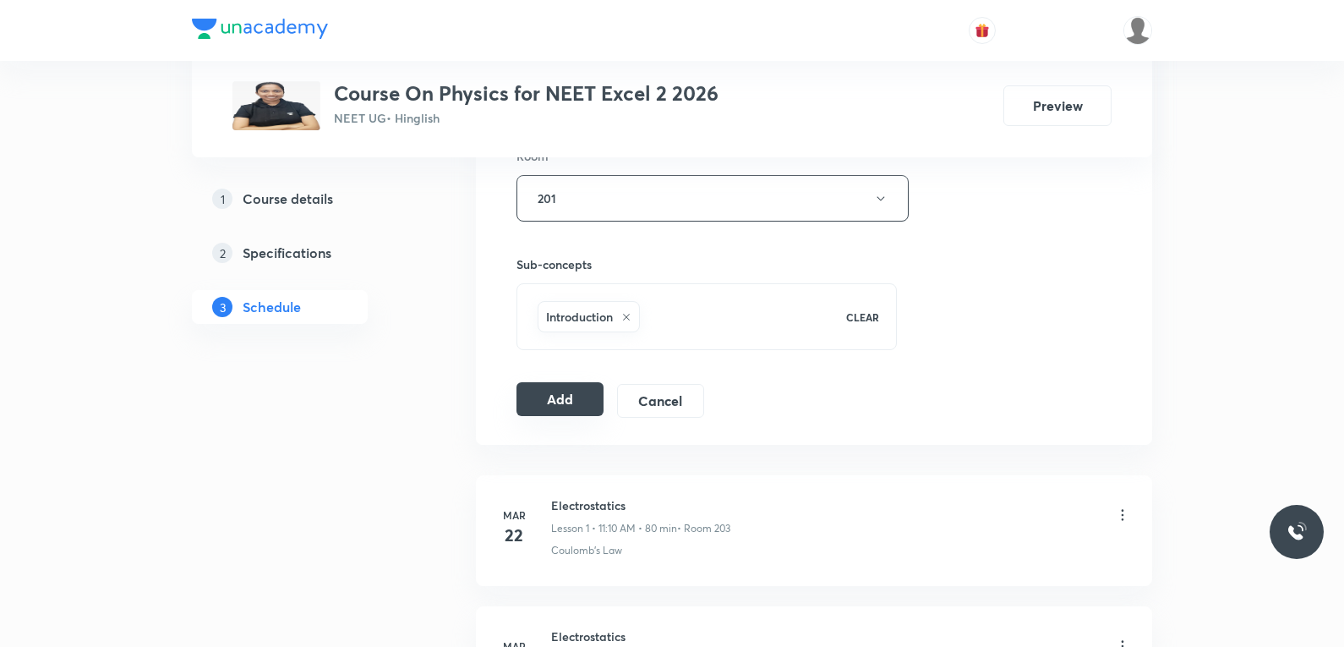
click at [551, 407] on button "Add" at bounding box center [559, 399] width 87 height 34
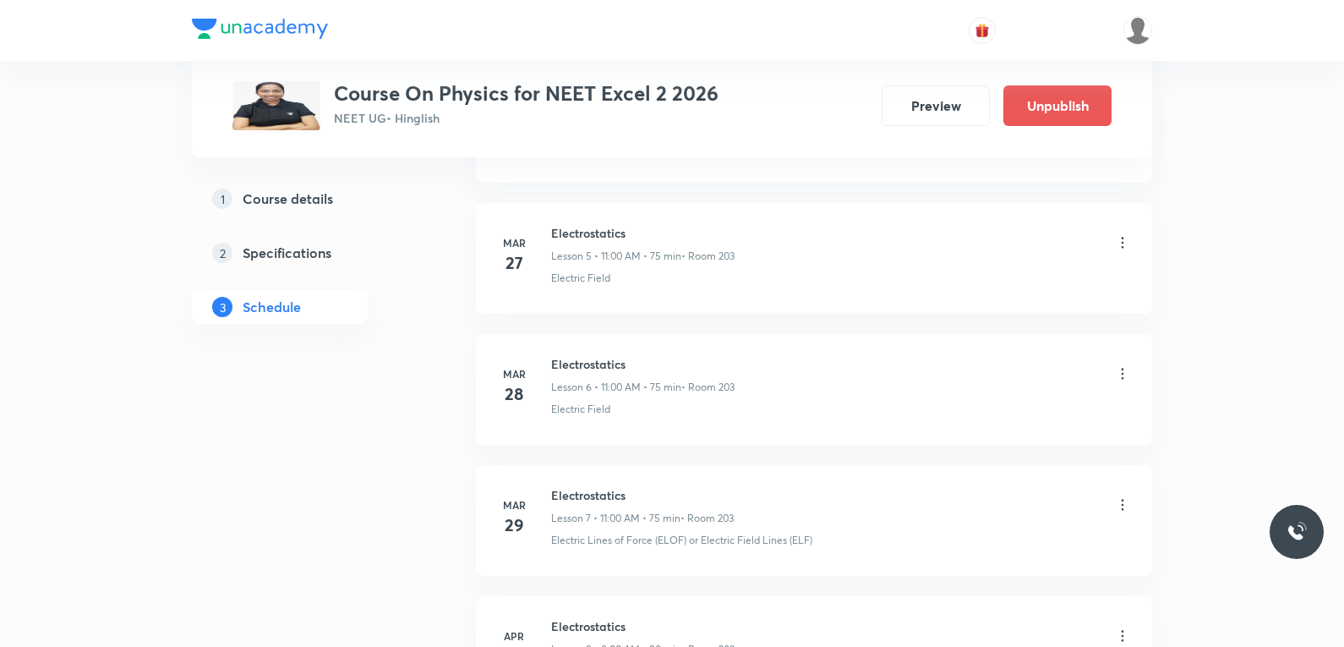
scroll to position [9102, 0]
